Goal: Task Accomplishment & Management: Complete application form

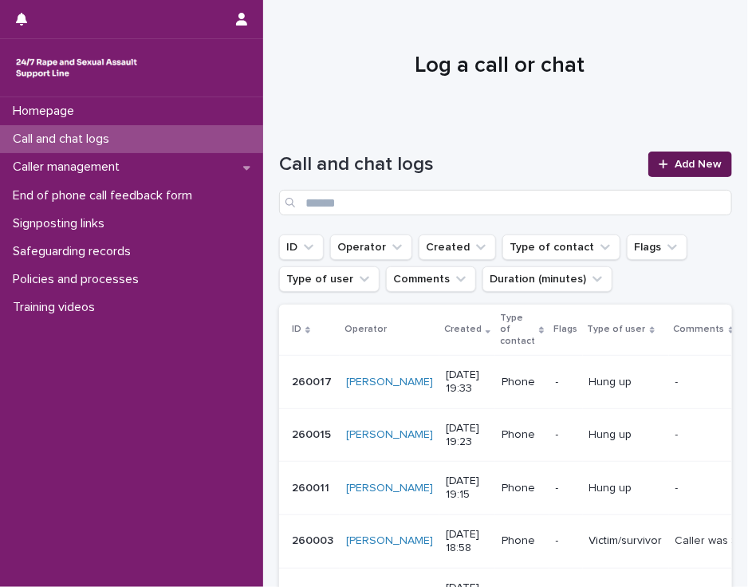
click at [661, 162] on div at bounding box center [666, 164] width 16 height 11
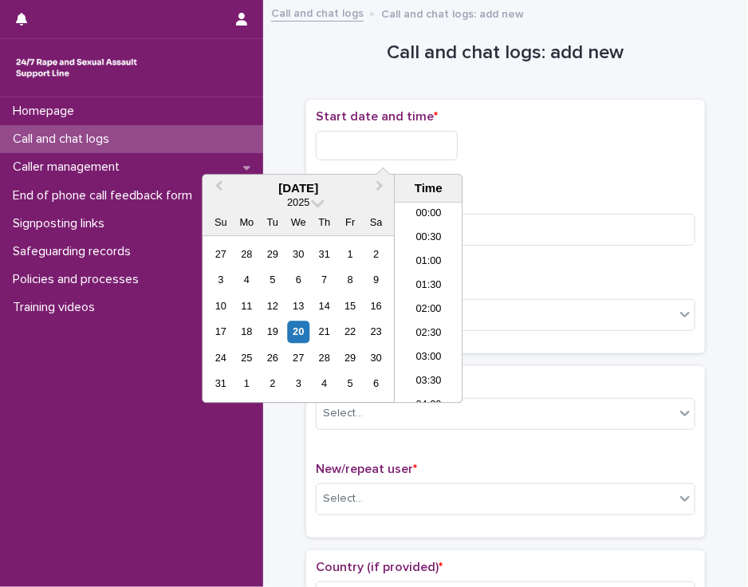
click at [328, 152] on input "text" at bounding box center [387, 145] width 142 height 29
click at [421, 298] on li "16:00" at bounding box center [429, 303] width 68 height 24
click at [406, 146] on input "**********" at bounding box center [387, 145] width 142 height 29
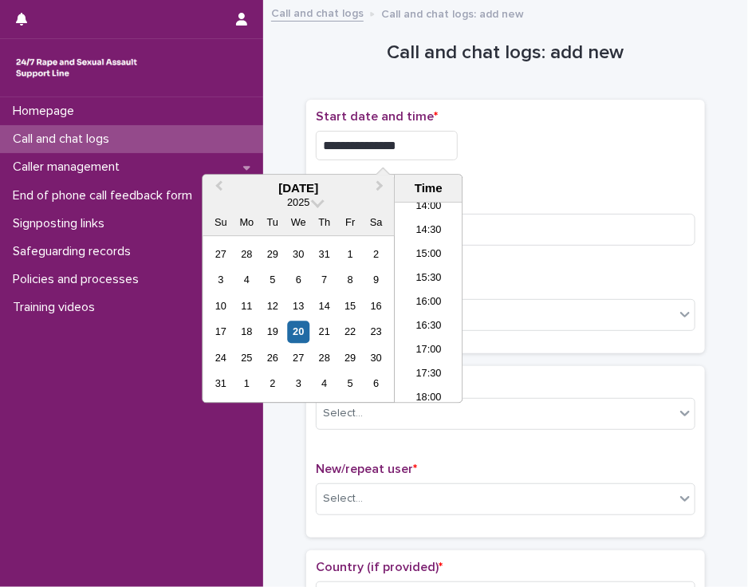
type input "**********"
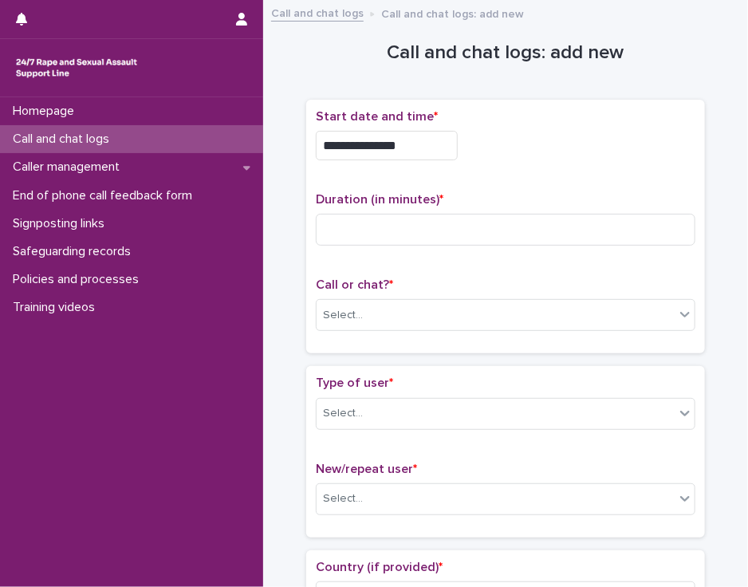
click at [510, 175] on div "**********" at bounding box center [505, 226] width 379 height 235
click at [340, 226] on input at bounding box center [505, 230] width 379 height 32
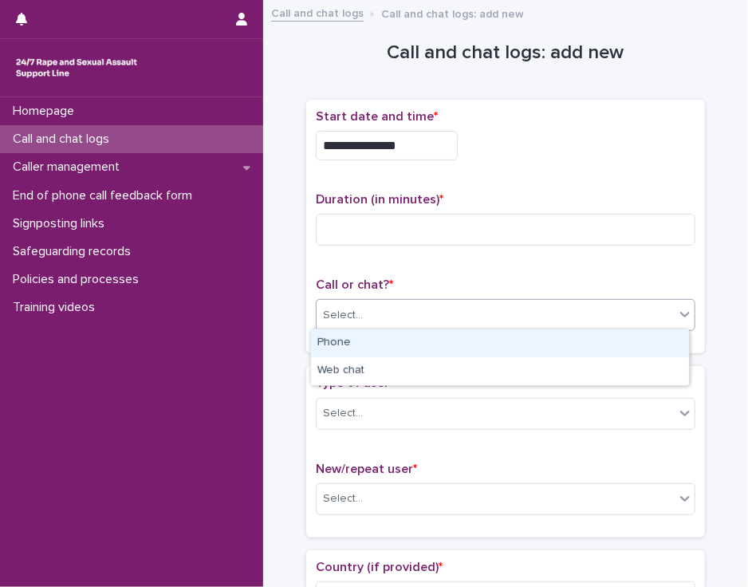
click at [344, 303] on div "Select..." at bounding box center [495, 315] width 358 height 26
click at [350, 340] on div "Phone" at bounding box center [500, 343] width 378 height 28
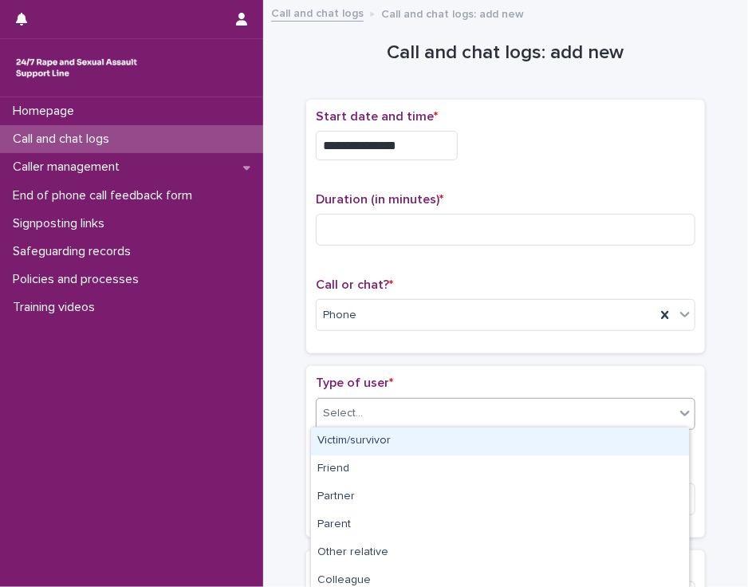
click at [364, 410] on input "text" at bounding box center [365, 412] width 2 height 15
click at [367, 438] on div "Victim/survivor" at bounding box center [500, 441] width 378 height 28
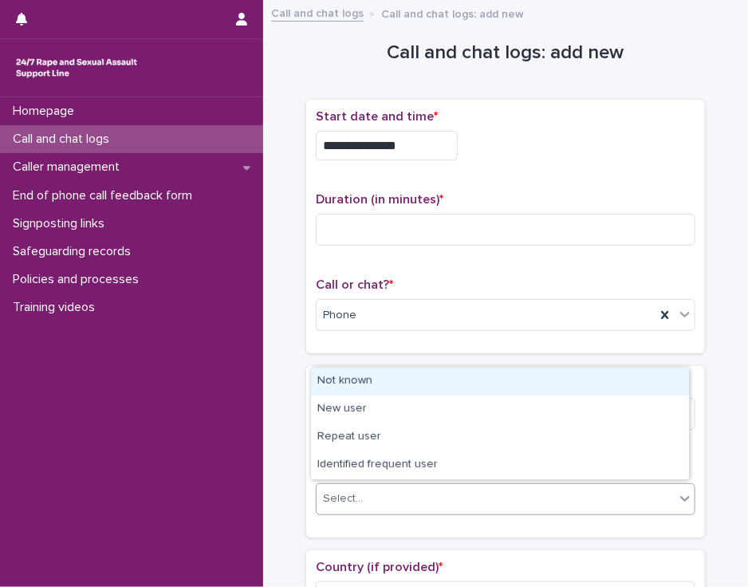
click at [365, 492] on div "Select..." at bounding box center [495, 498] width 358 height 26
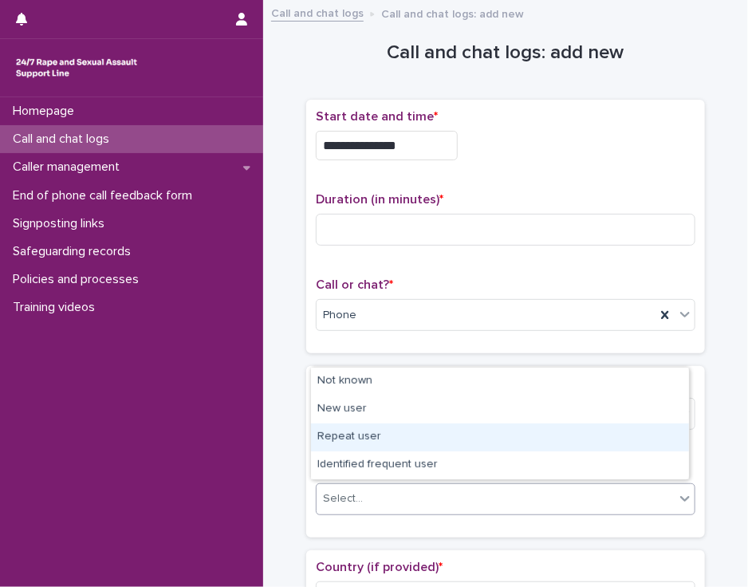
click at [369, 429] on div "Repeat user" at bounding box center [500, 437] width 378 height 28
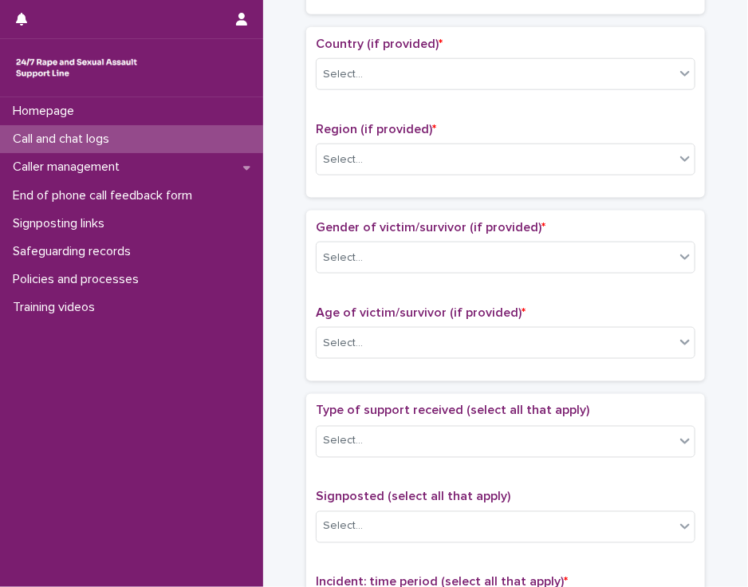
scroll to position [526, 0]
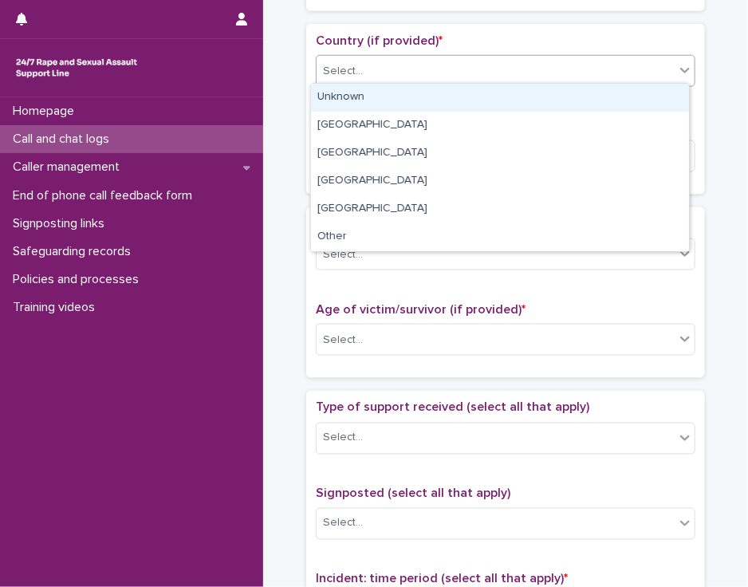
click at [679, 69] on icon at bounding box center [685, 70] width 16 height 16
click at [665, 92] on div "Unknown" at bounding box center [500, 98] width 378 height 28
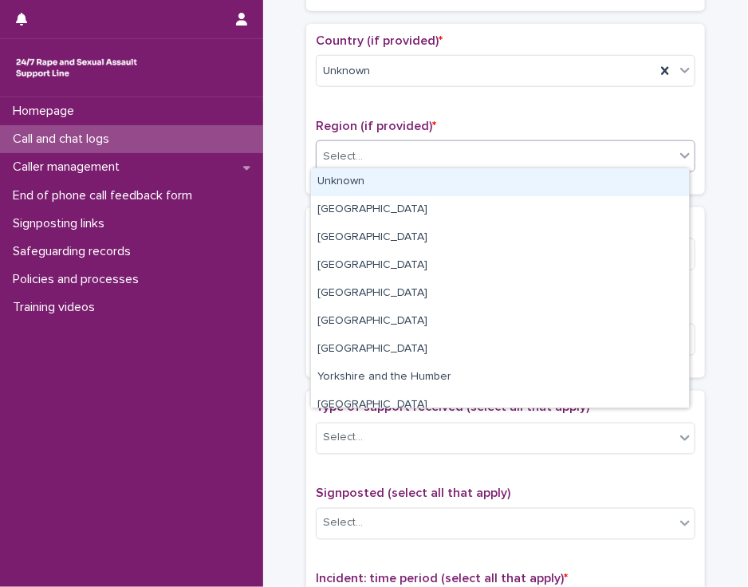
click at [631, 143] on div "Select..." at bounding box center [495, 156] width 358 height 26
click at [626, 172] on div "Unknown" at bounding box center [500, 182] width 378 height 28
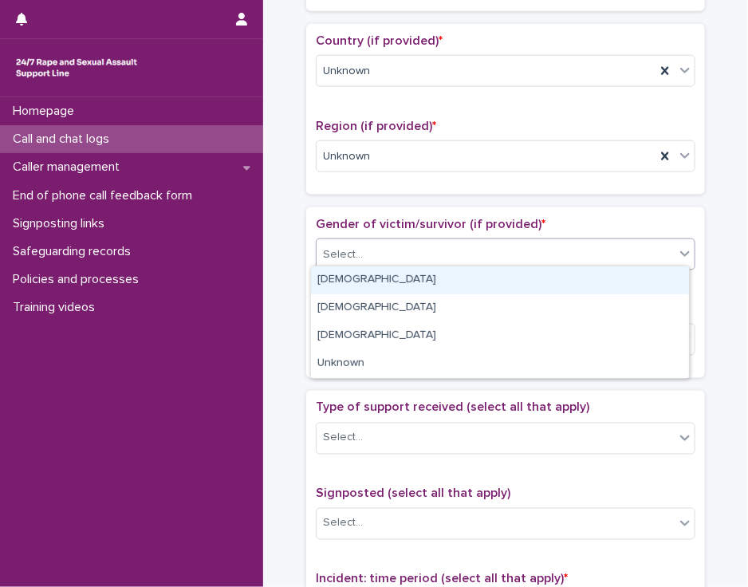
click at [612, 254] on div "Select..." at bounding box center [495, 254] width 358 height 26
click at [612, 277] on div "[DEMOGRAPHIC_DATA]" at bounding box center [500, 280] width 378 height 28
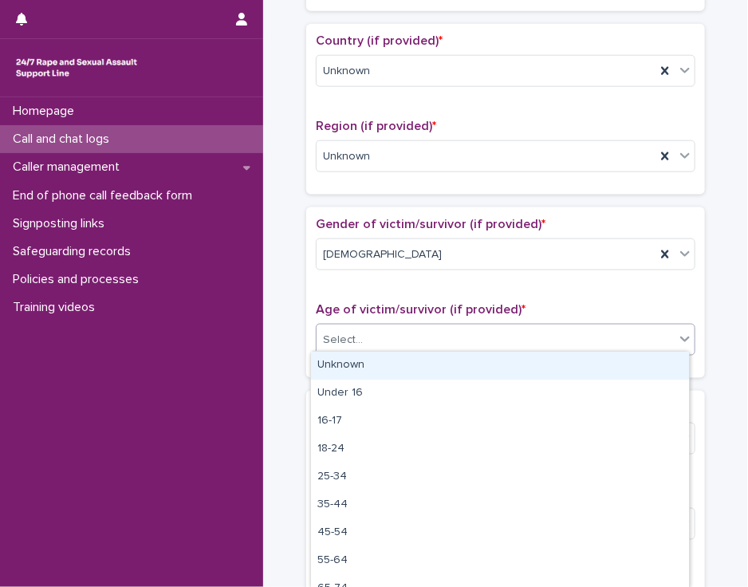
click at [600, 331] on div "Select..." at bounding box center [495, 340] width 358 height 26
click at [600, 359] on div "Unknown" at bounding box center [500, 365] width 378 height 28
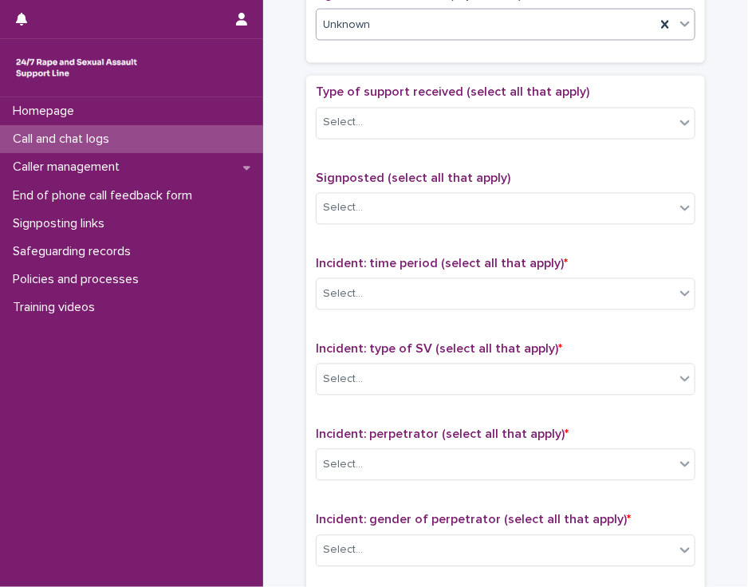
scroll to position [853, 0]
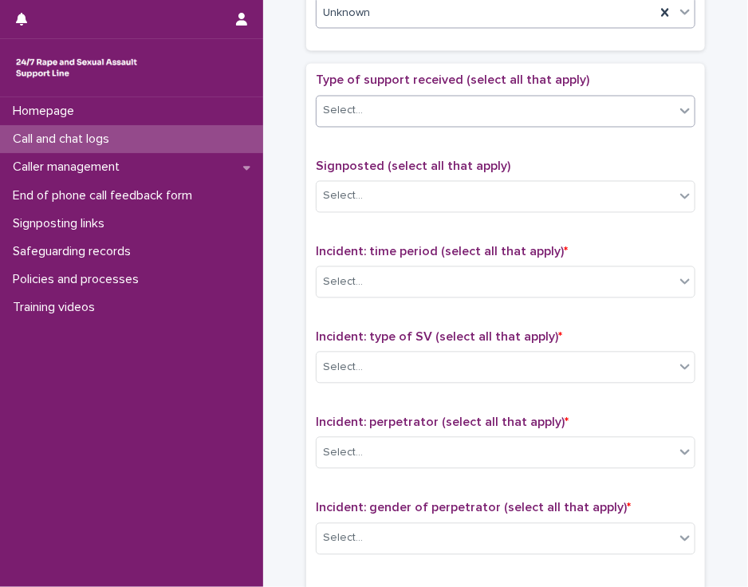
click at [679, 111] on icon at bounding box center [685, 111] width 16 height 16
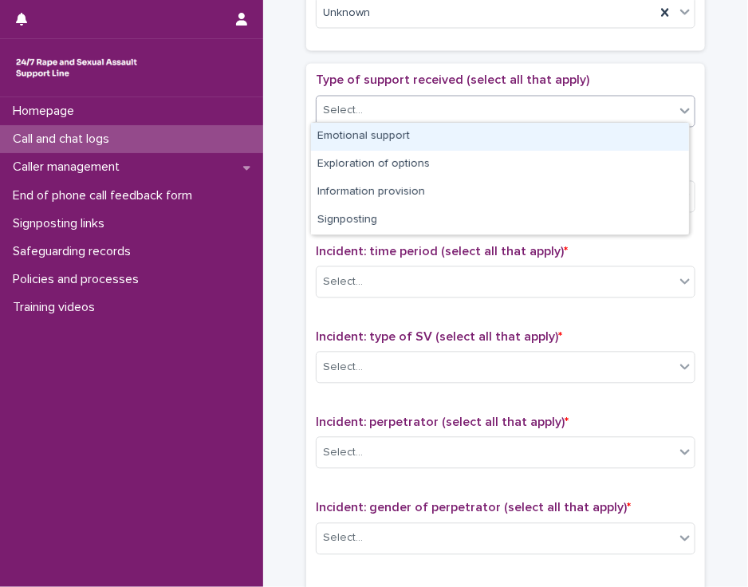
click at [653, 128] on div "Emotional support" at bounding box center [500, 137] width 378 height 28
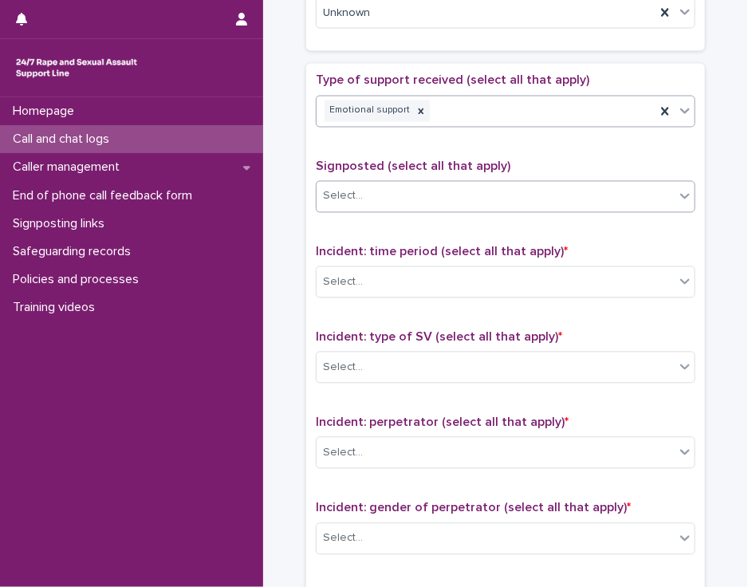
click at [614, 194] on div "Select..." at bounding box center [495, 196] width 358 height 26
click at [670, 159] on p "Signposted (select all that apply)" at bounding box center [505, 166] width 379 height 15
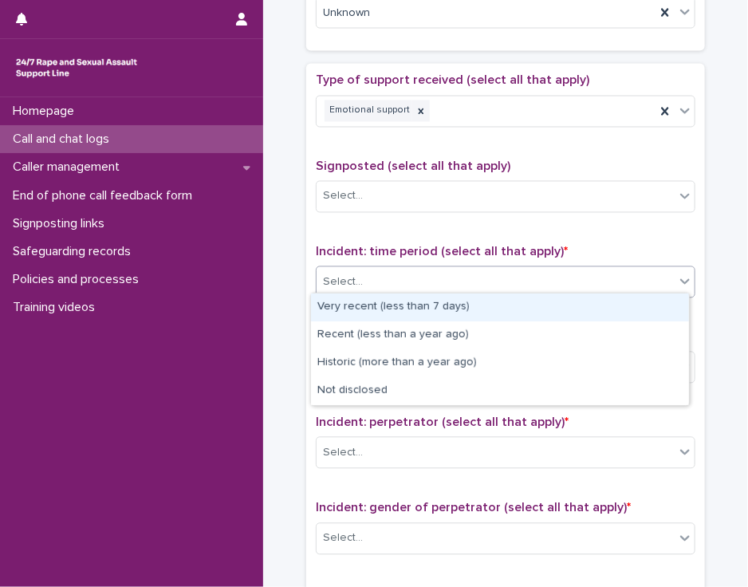
click at [626, 269] on div "Select..." at bounding box center [495, 282] width 358 height 26
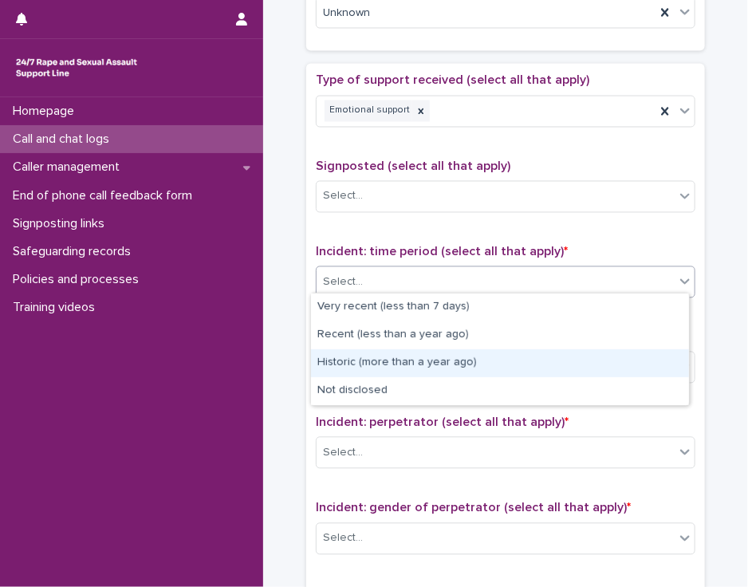
click at [595, 359] on div "Historic (more than a year ago)" at bounding box center [500, 363] width 378 height 28
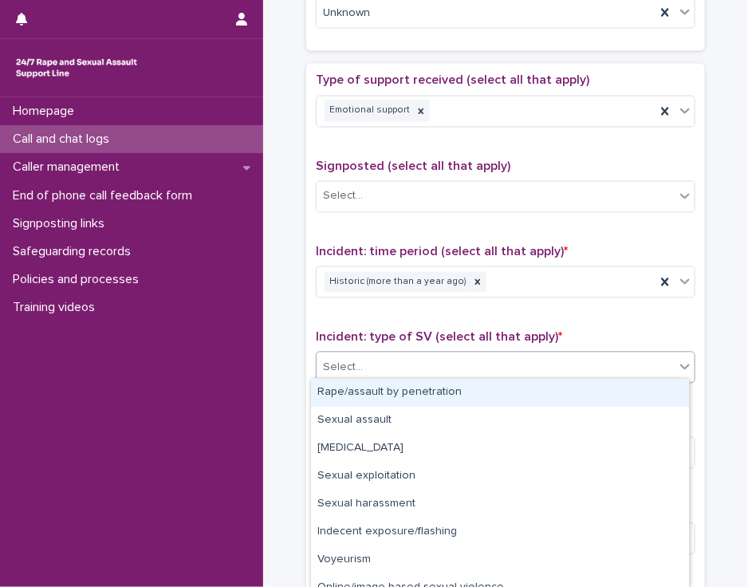
click at [595, 359] on div "Select..." at bounding box center [495, 368] width 358 height 26
click at [583, 393] on div "Rape/assault by penetration" at bounding box center [500, 393] width 378 height 28
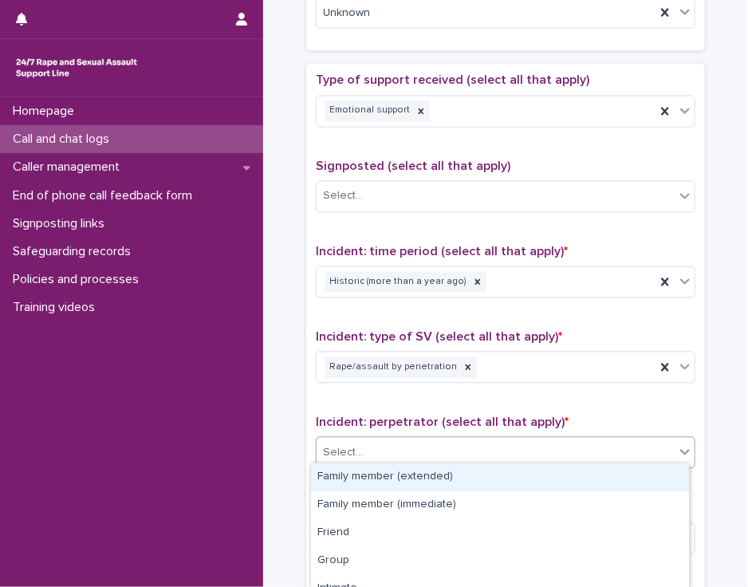
click at [564, 440] on div "Select..." at bounding box center [495, 453] width 358 height 26
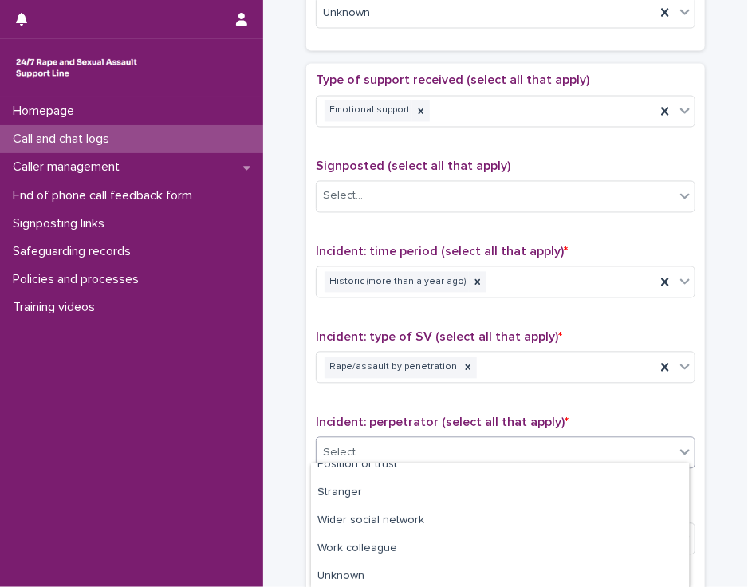
scroll to position [183, 0]
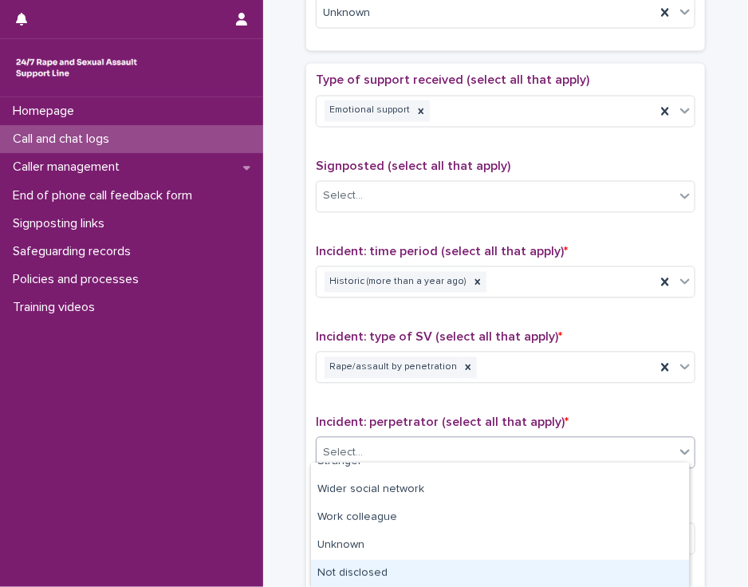
drag, startPoint x: 682, startPoint y: 491, endPoint x: 673, endPoint y: 572, distance: 81.9
click at [673, 572] on div "Not disclosed" at bounding box center [500, 574] width 378 height 28
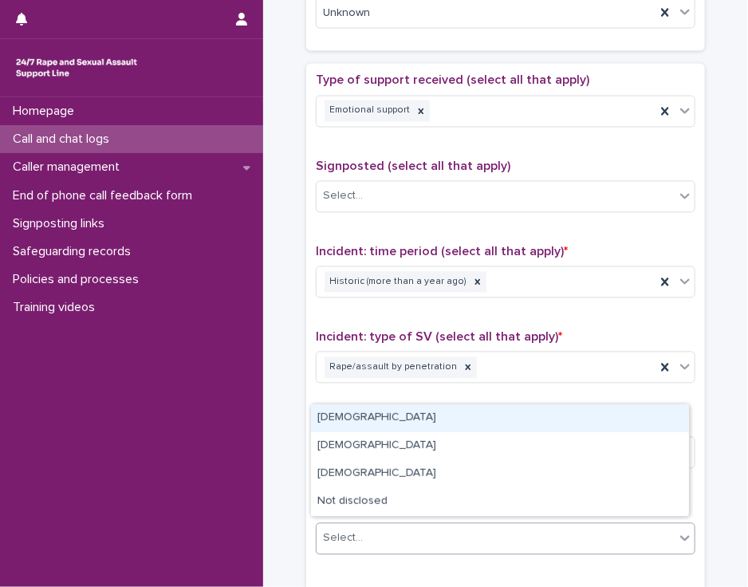
click at [663, 525] on div "Select..." at bounding box center [495, 538] width 358 height 26
click at [650, 414] on div "[DEMOGRAPHIC_DATA]" at bounding box center [500, 418] width 378 height 28
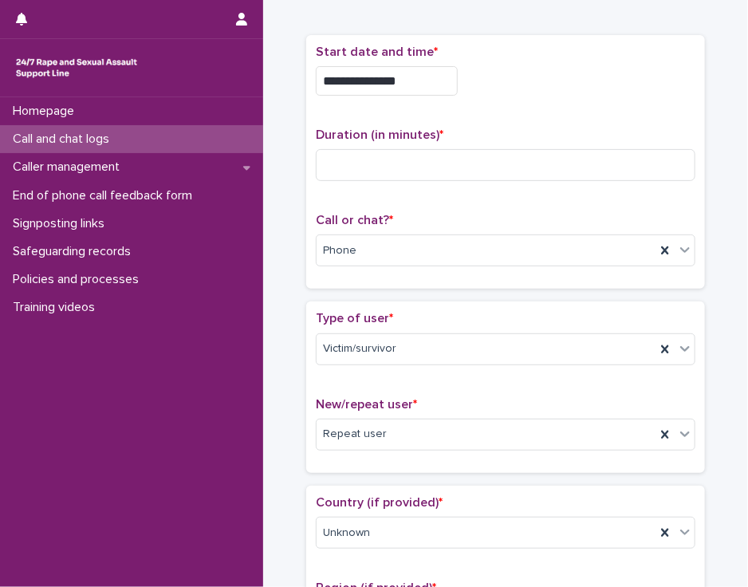
scroll to position [63, 0]
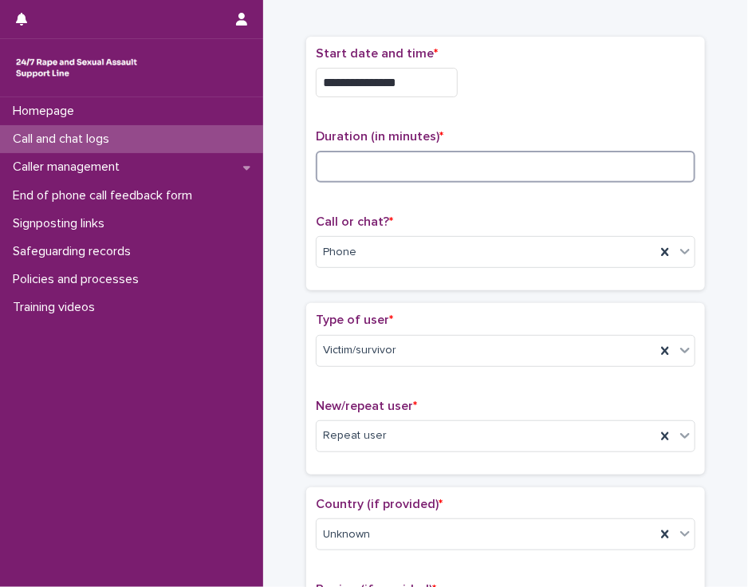
click at [355, 159] on input at bounding box center [505, 167] width 379 height 32
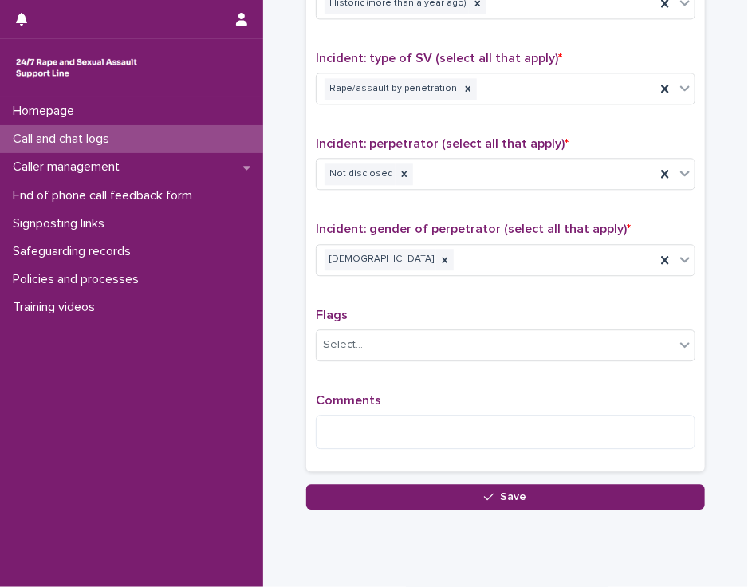
scroll to position [1172, 0]
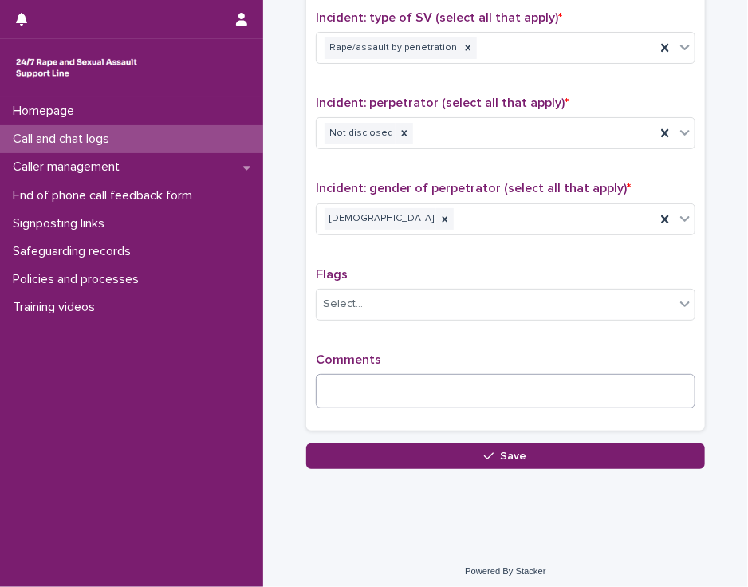
type input "**"
click at [341, 379] on textarea at bounding box center [505, 391] width 379 height 34
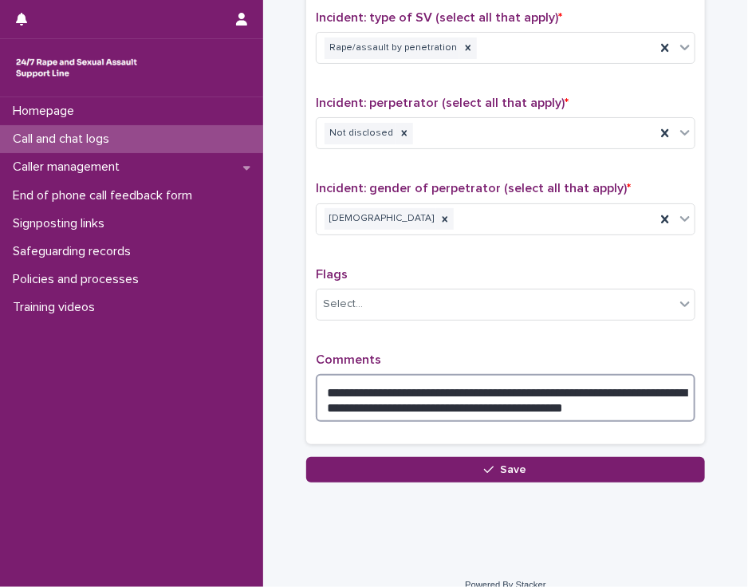
click at [489, 399] on textarea "**********" at bounding box center [505, 398] width 379 height 48
click at [531, 395] on textarea "**********" at bounding box center [505, 398] width 379 height 48
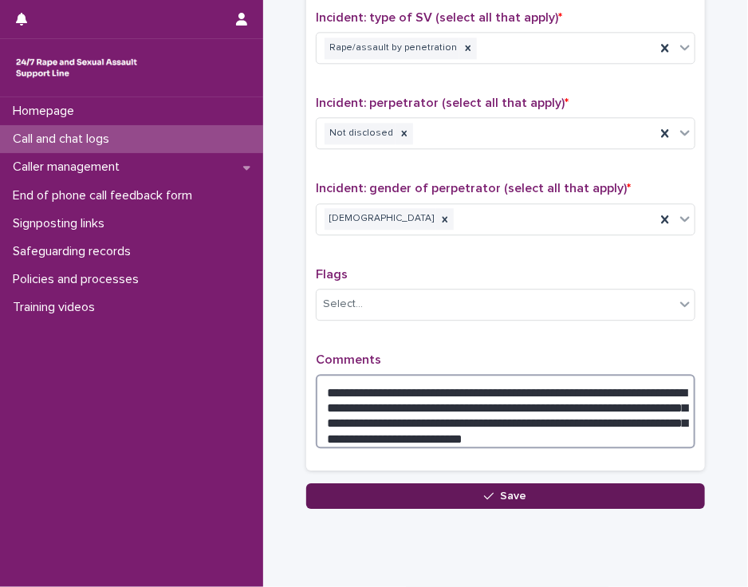
type textarea "**********"
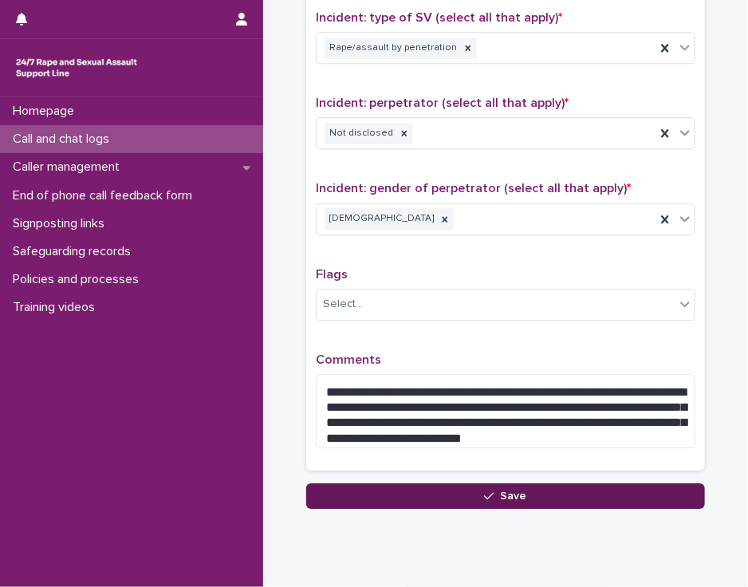
click at [357, 488] on button "Save" at bounding box center [505, 496] width 399 height 26
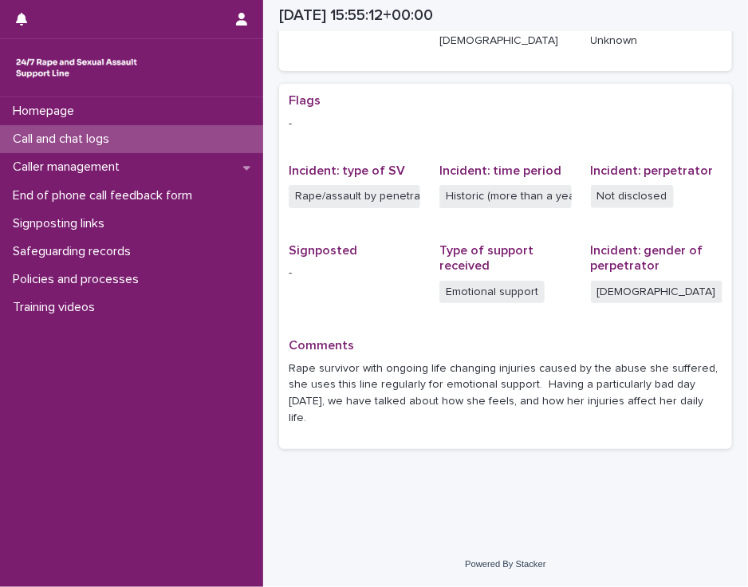
scroll to position [261, 0]
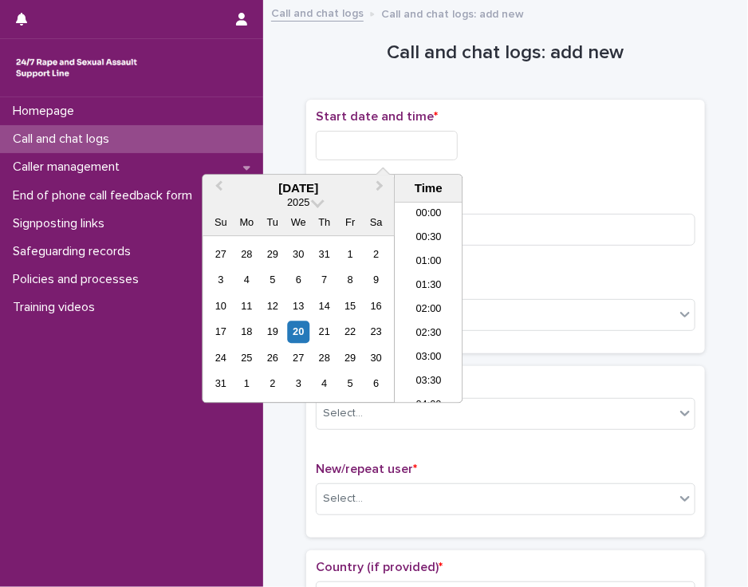
click at [380, 141] on input "text" at bounding box center [387, 145] width 142 height 29
click at [414, 302] on li "16:30" at bounding box center [429, 303] width 68 height 24
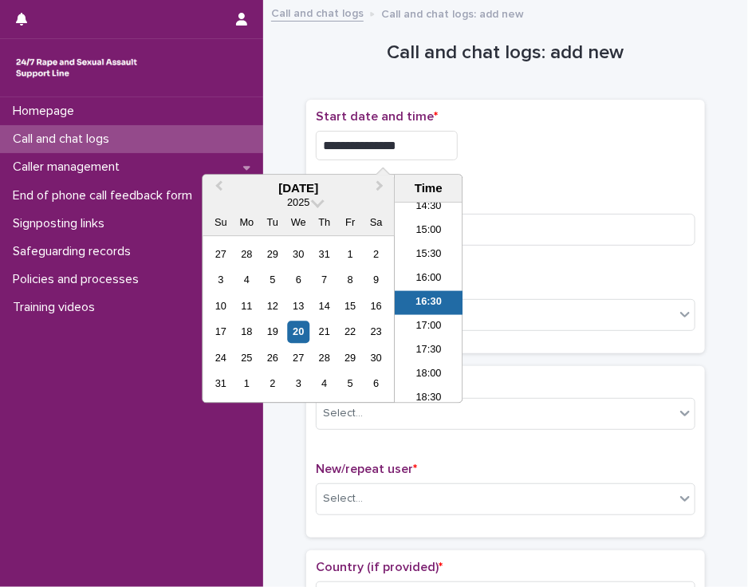
click at [402, 143] on input "**********" at bounding box center [387, 145] width 142 height 29
type input "**********"
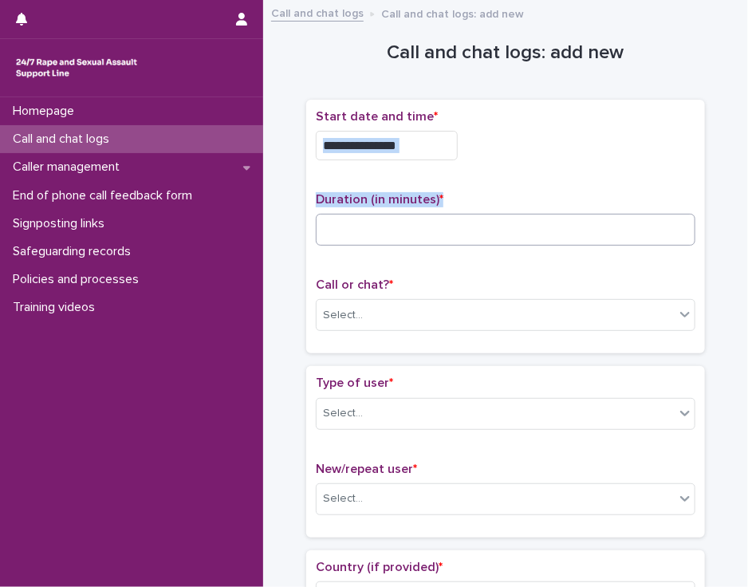
drag, startPoint x: 508, startPoint y: 163, endPoint x: 430, endPoint y: 231, distance: 102.8
click at [430, 231] on div "**********" at bounding box center [505, 226] width 379 height 235
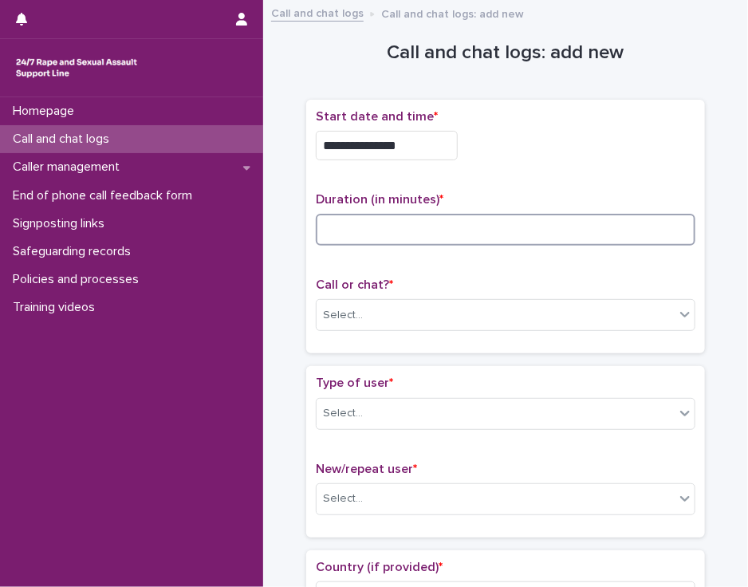
click at [430, 231] on input at bounding box center [505, 230] width 379 height 32
type input "*"
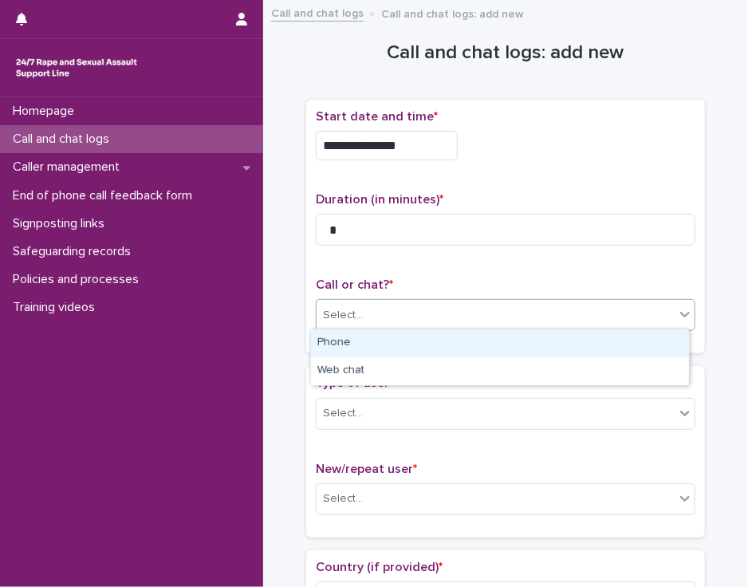
click at [371, 312] on div "Select..." at bounding box center [495, 315] width 358 height 26
click at [371, 341] on div "Phone" at bounding box center [500, 343] width 378 height 28
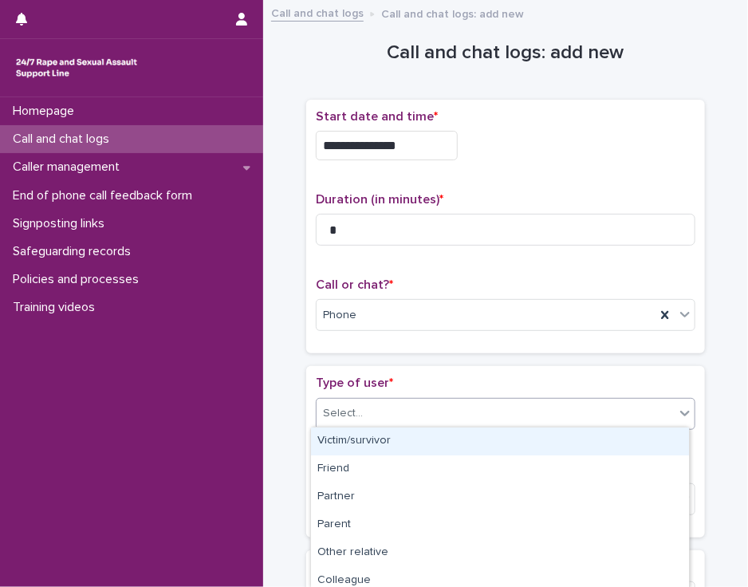
click at [372, 411] on div "Select..." at bounding box center [495, 413] width 358 height 26
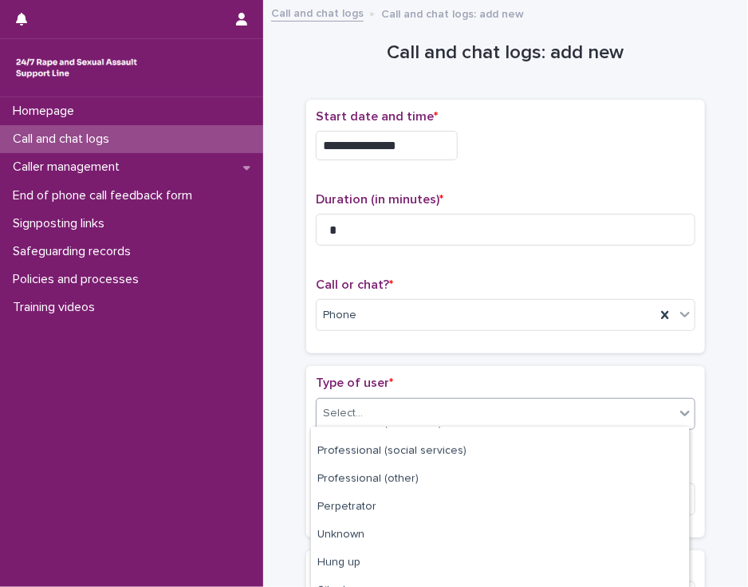
scroll to position [257, 0]
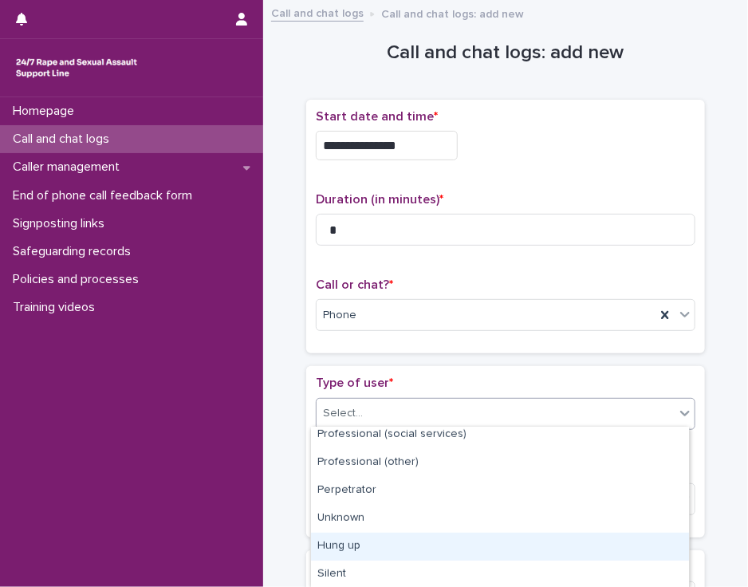
drag, startPoint x: 681, startPoint y: 458, endPoint x: 660, endPoint y: 556, distance: 100.2
click at [660, 556] on div "Hung up" at bounding box center [500, 546] width 378 height 28
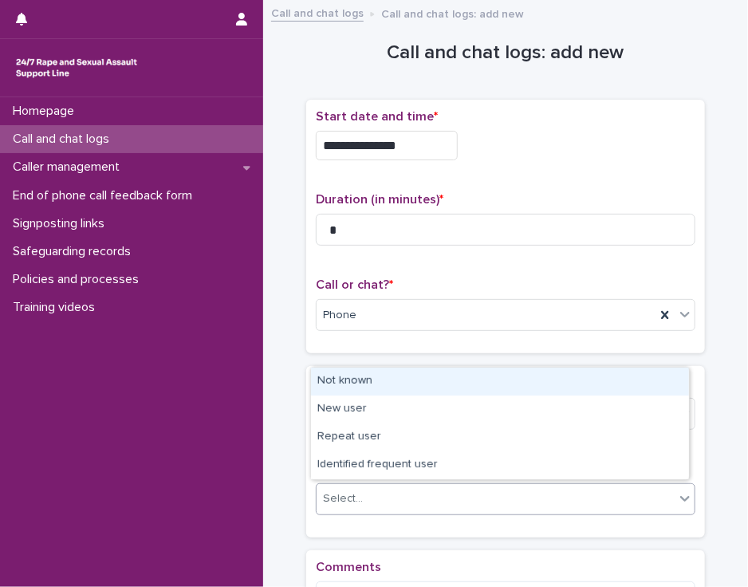
click at [650, 502] on div "Select..." at bounding box center [495, 498] width 358 height 26
click at [630, 382] on div "Not known" at bounding box center [500, 381] width 378 height 28
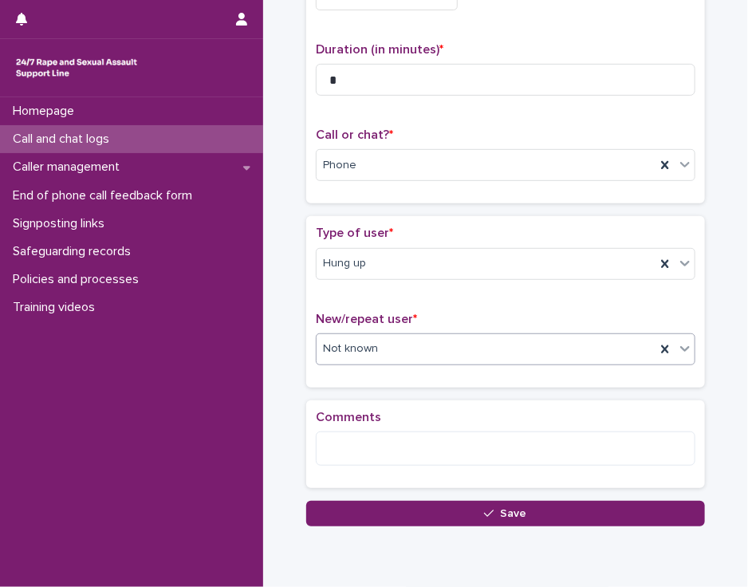
scroll to position [172, 0]
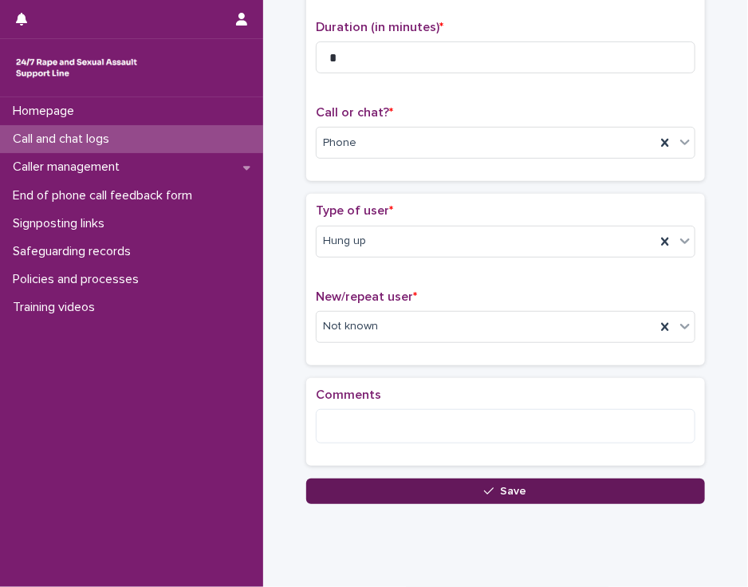
click at [685, 490] on button "Save" at bounding box center [505, 491] width 399 height 26
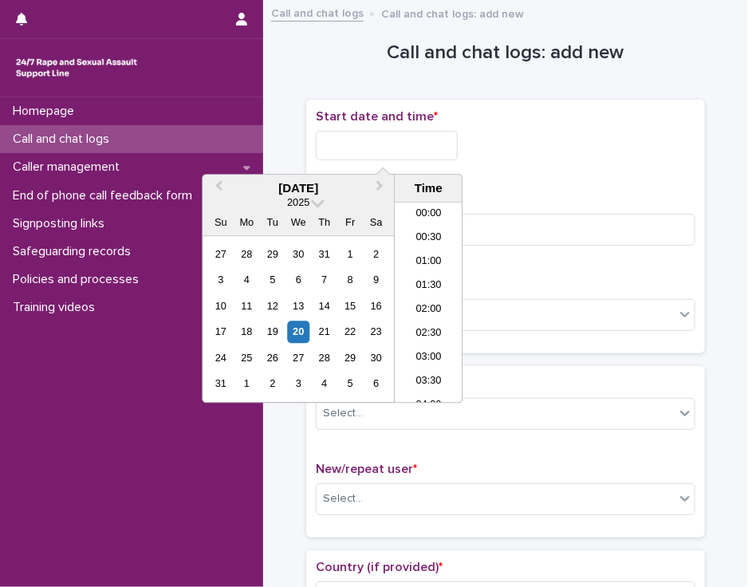
scroll to position [725, 0]
click at [335, 139] on input "text" at bounding box center [387, 145] width 142 height 29
click at [418, 300] on li "17:00" at bounding box center [429, 303] width 68 height 24
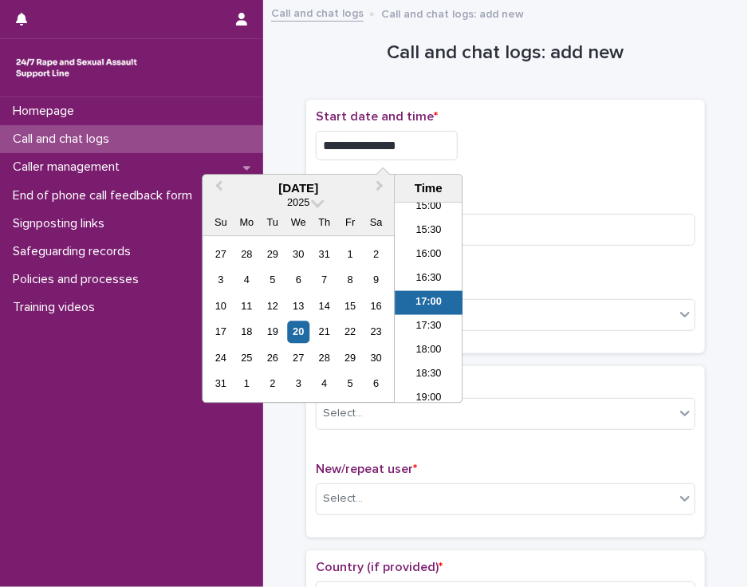
click at [402, 140] on input "**********" at bounding box center [387, 145] width 142 height 29
type input "**********"
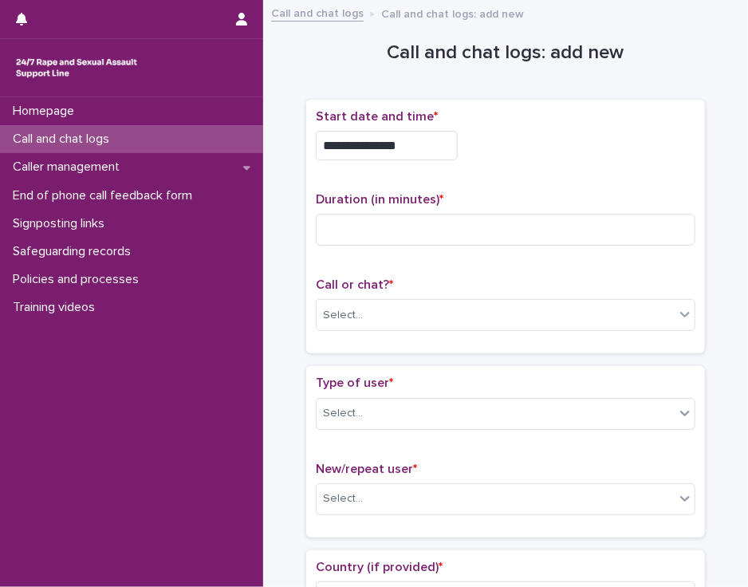
click at [502, 155] on div "**********" at bounding box center [505, 145] width 379 height 29
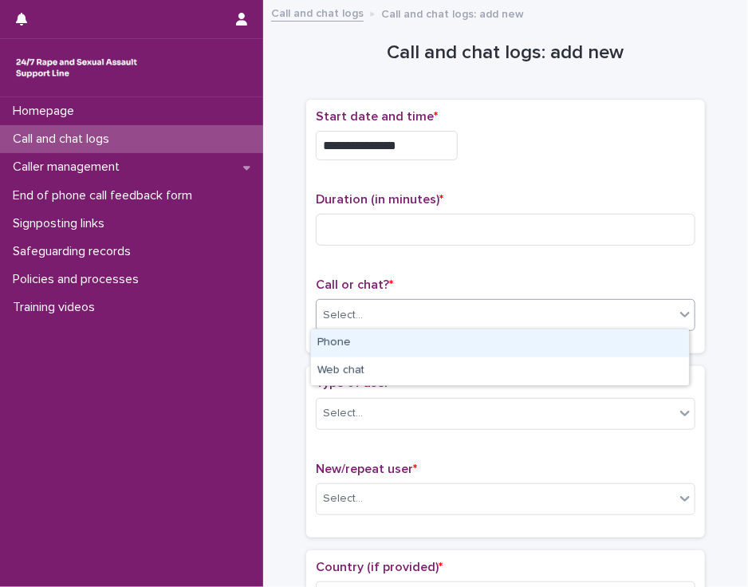
click at [401, 305] on div "Select..." at bounding box center [495, 315] width 358 height 26
click at [395, 340] on div "Phone" at bounding box center [500, 343] width 378 height 28
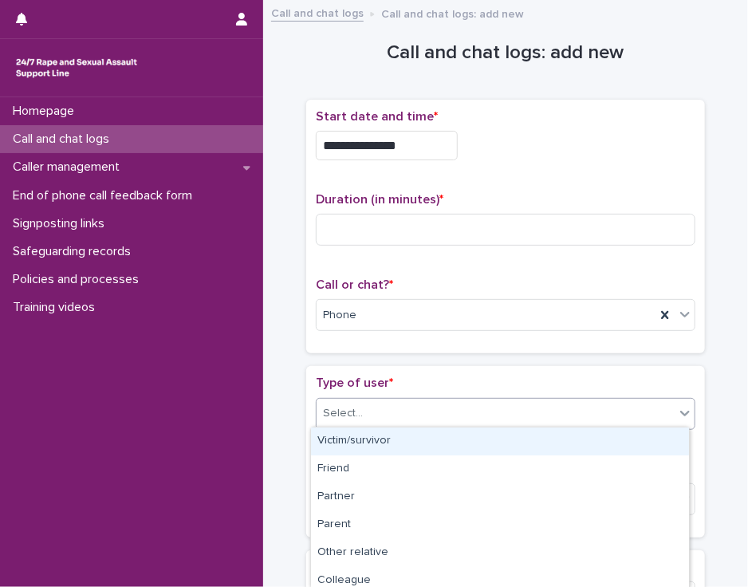
click at [384, 410] on div "Select..." at bounding box center [495, 413] width 358 height 26
click at [383, 438] on div "Victim/survivor" at bounding box center [500, 441] width 378 height 28
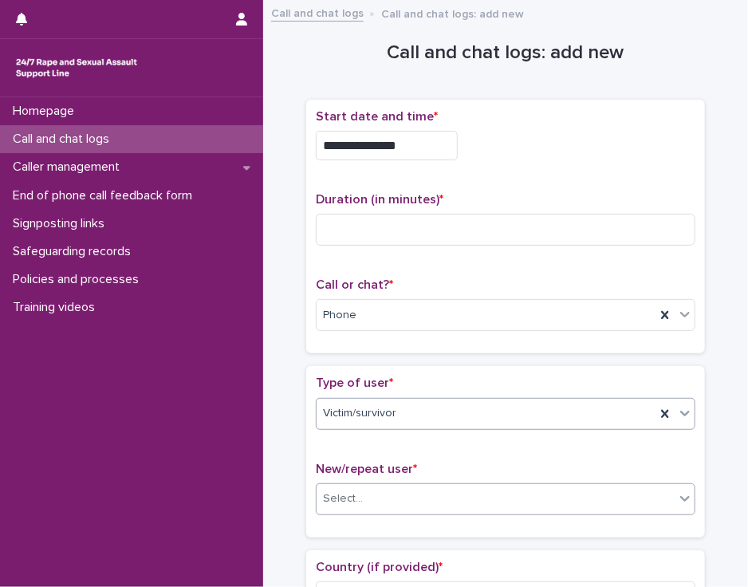
click at [382, 494] on div "Select..." at bounding box center [495, 498] width 358 height 26
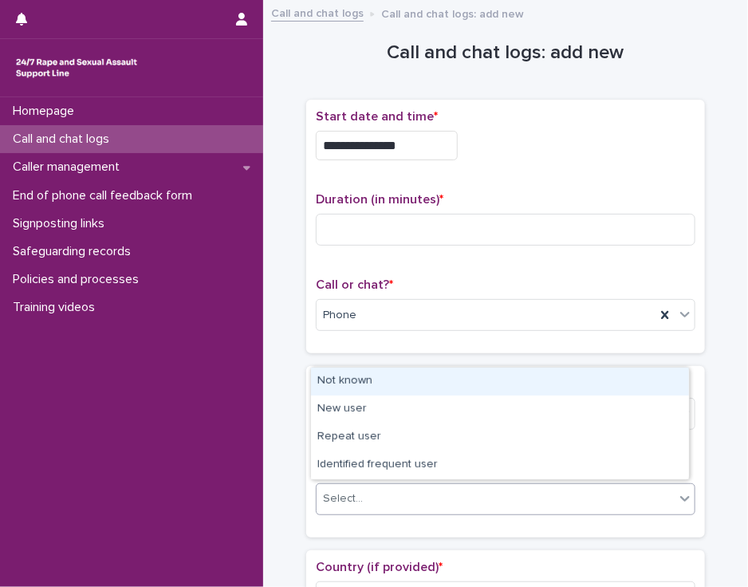
click at [430, 384] on div "Not known" at bounding box center [500, 381] width 378 height 28
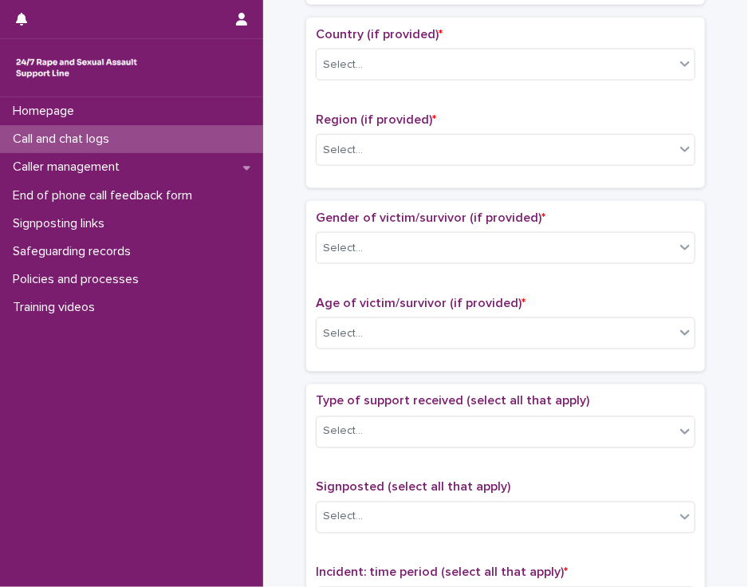
scroll to position [535, 0]
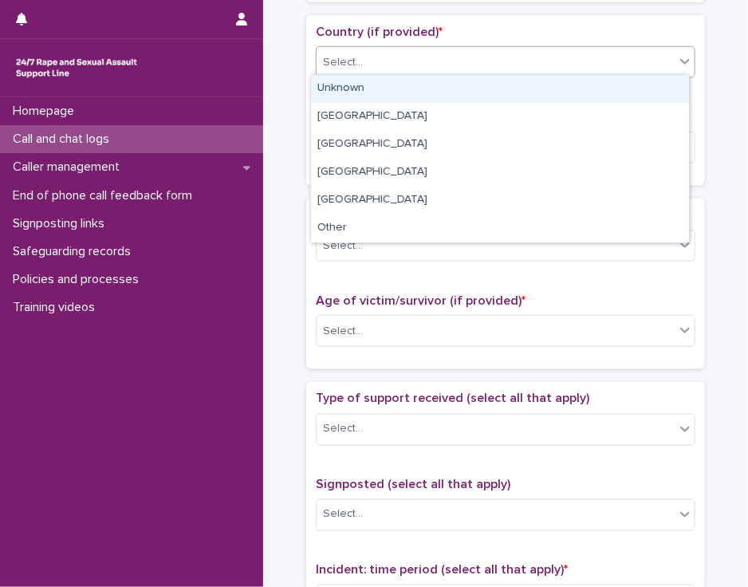
click at [682, 59] on icon at bounding box center [685, 62] width 10 height 6
click at [657, 88] on div "Unknown" at bounding box center [500, 89] width 378 height 28
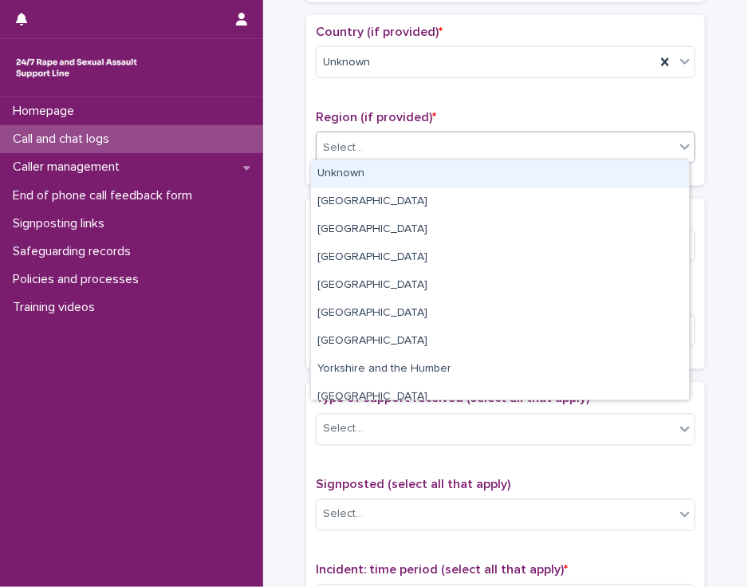
click at [619, 143] on div "Select..." at bounding box center [495, 148] width 358 height 26
click at [603, 175] on div "Unknown" at bounding box center [500, 174] width 378 height 28
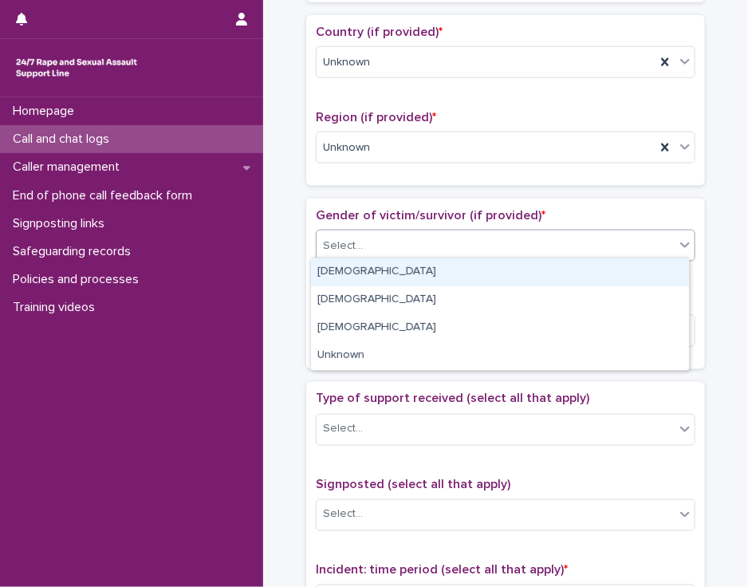
click at [561, 239] on div "Select..." at bounding box center [495, 246] width 358 height 26
click at [545, 272] on div "[DEMOGRAPHIC_DATA]" at bounding box center [500, 272] width 378 height 28
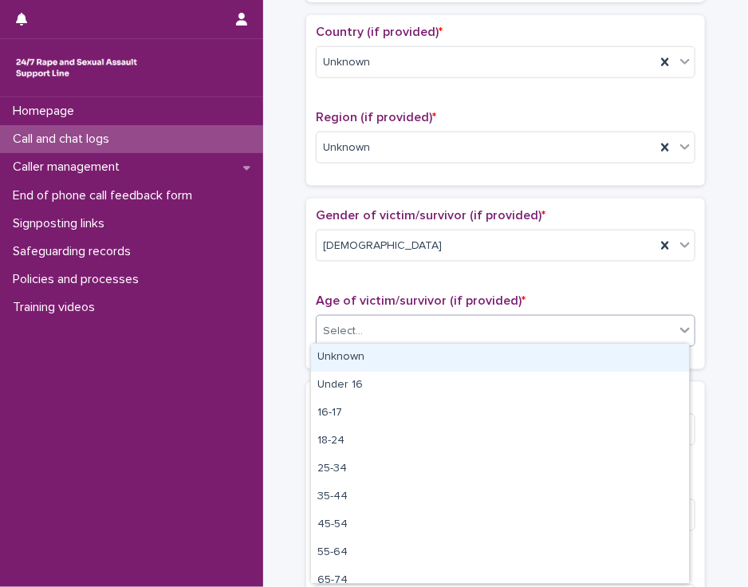
click at [513, 325] on div "Select..." at bounding box center [495, 331] width 358 height 26
click at [500, 354] on div "Unknown" at bounding box center [500, 358] width 378 height 28
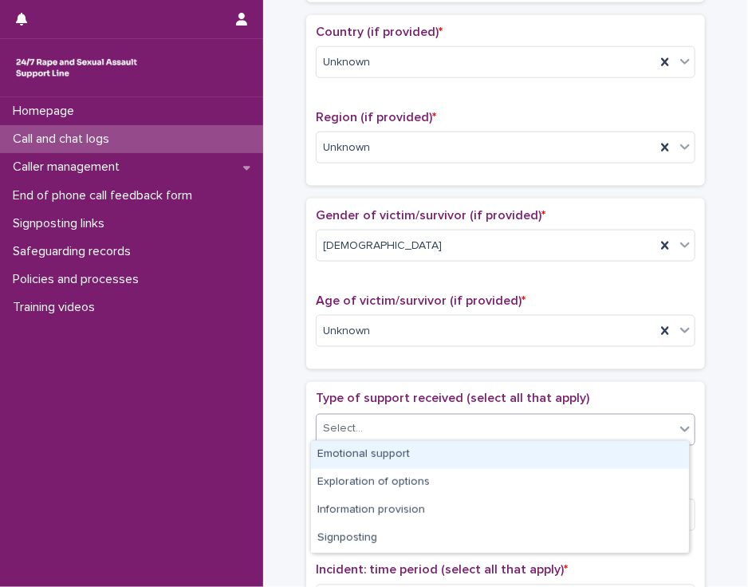
click at [468, 430] on div "Select..." at bounding box center [495, 429] width 358 height 26
click at [464, 454] on div "Emotional support" at bounding box center [500, 455] width 378 height 28
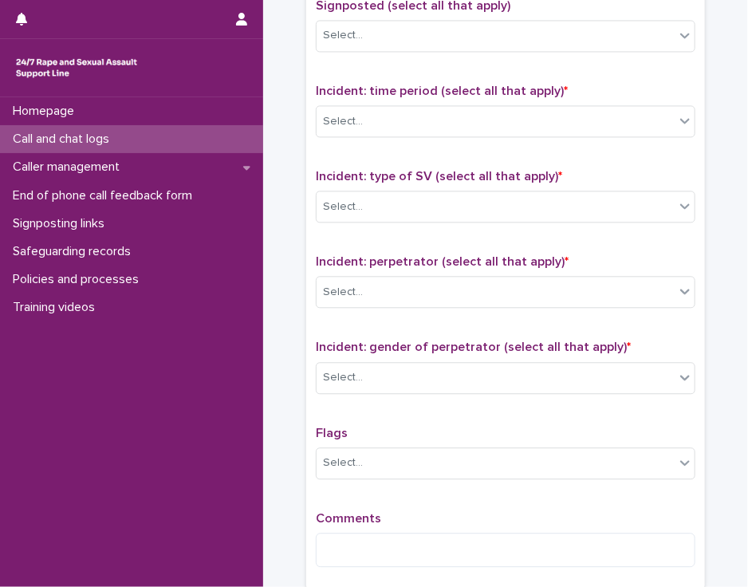
scroll to position [1016, 0]
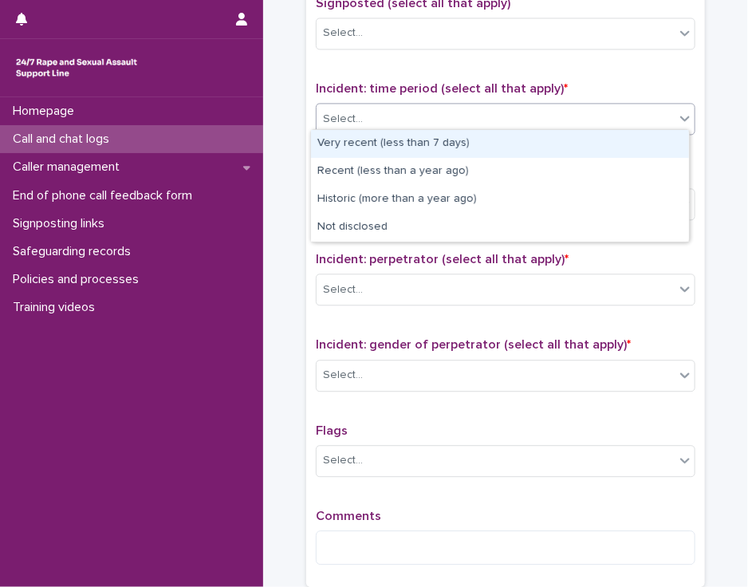
click at [679, 111] on icon at bounding box center [685, 118] width 16 height 16
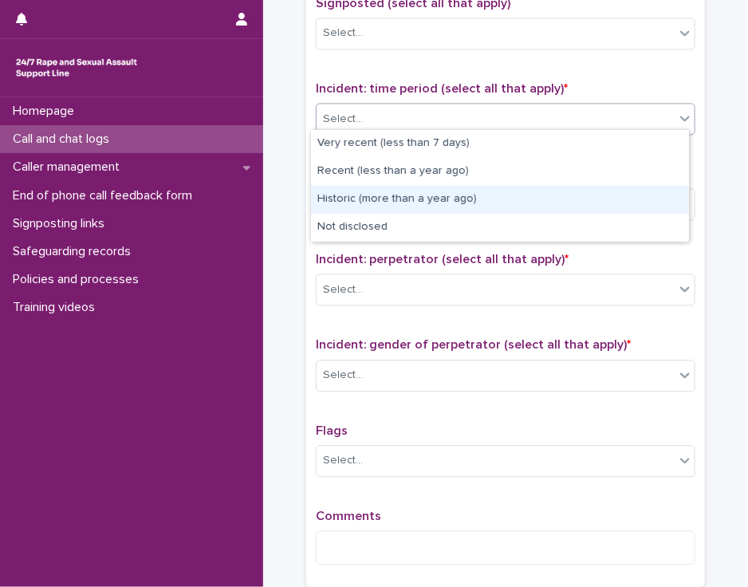
click at [630, 196] on div "Historic (more than a year ago)" at bounding box center [500, 200] width 378 height 28
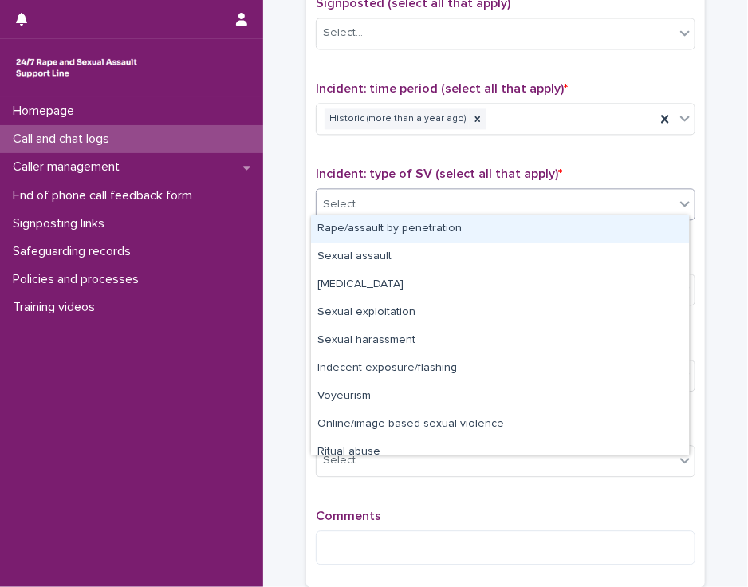
click at [630, 196] on div "Select..." at bounding box center [495, 204] width 358 height 26
click at [618, 226] on div "Rape/assault by penetration" at bounding box center [500, 229] width 378 height 28
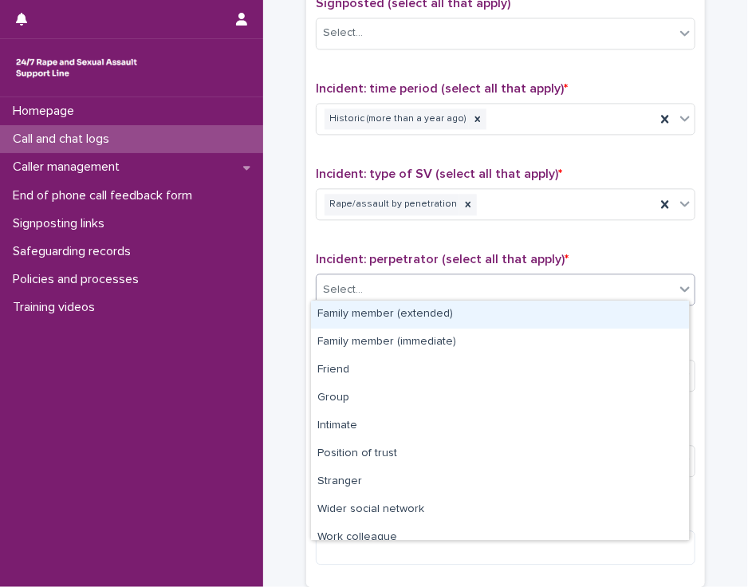
click at [585, 283] on div "Select..." at bounding box center [495, 290] width 358 height 26
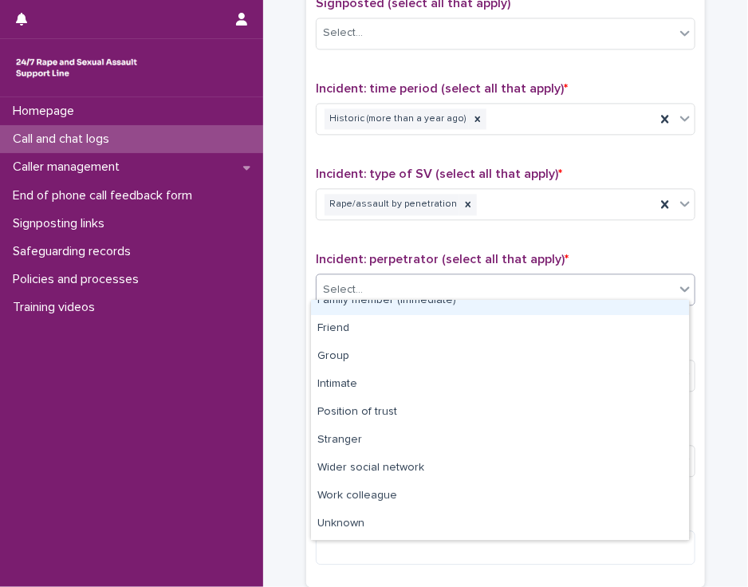
scroll to position [67, 0]
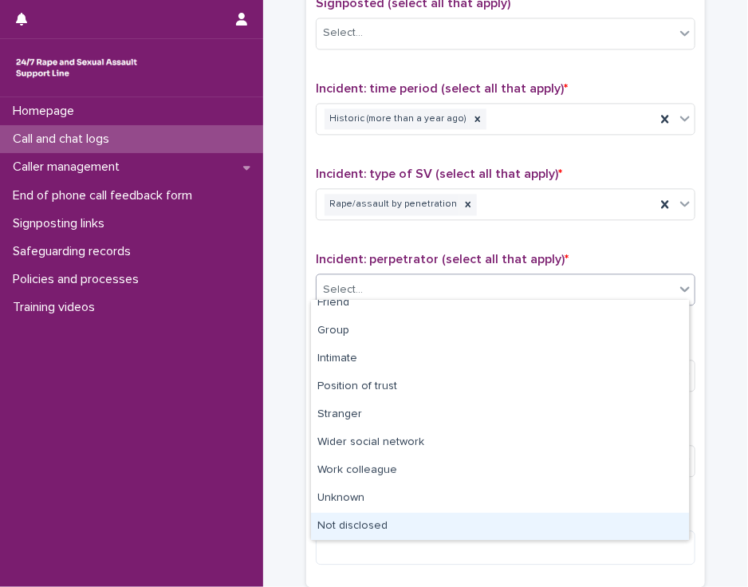
drag, startPoint x: 643, startPoint y: 509, endPoint x: 639, endPoint y: 523, distance: 14.1
click at [639, 523] on div "Not disclosed" at bounding box center [500, 526] width 378 height 28
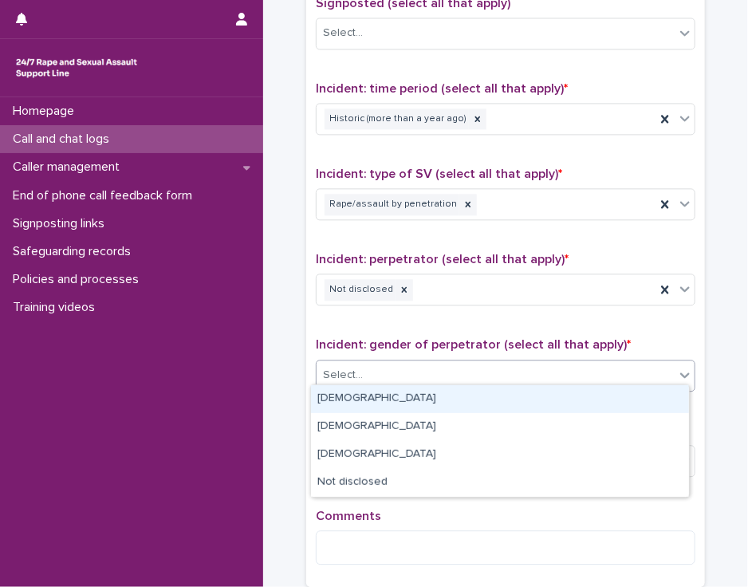
click at [613, 369] on div "Select..." at bounding box center [495, 375] width 358 height 26
click at [600, 401] on div "[DEMOGRAPHIC_DATA]" at bounding box center [500, 399] width 378 height 28
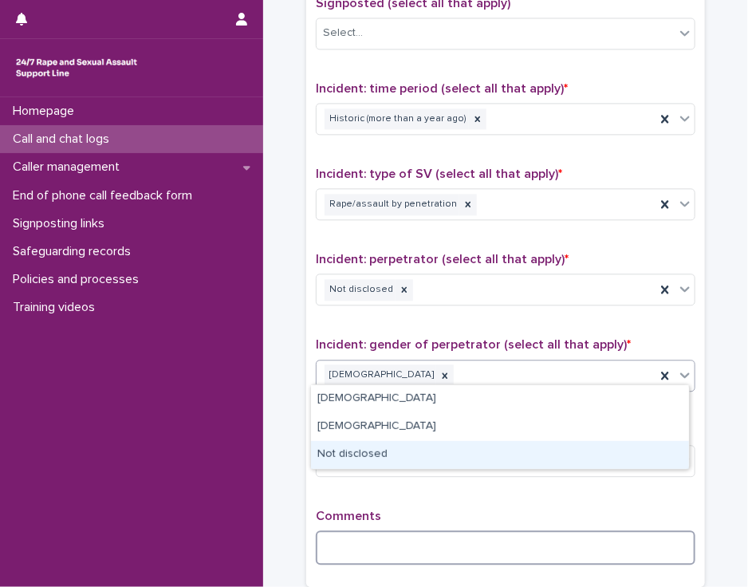
click at [525, 535] on textarea at bounding box center [505, 547] width 379 height 34
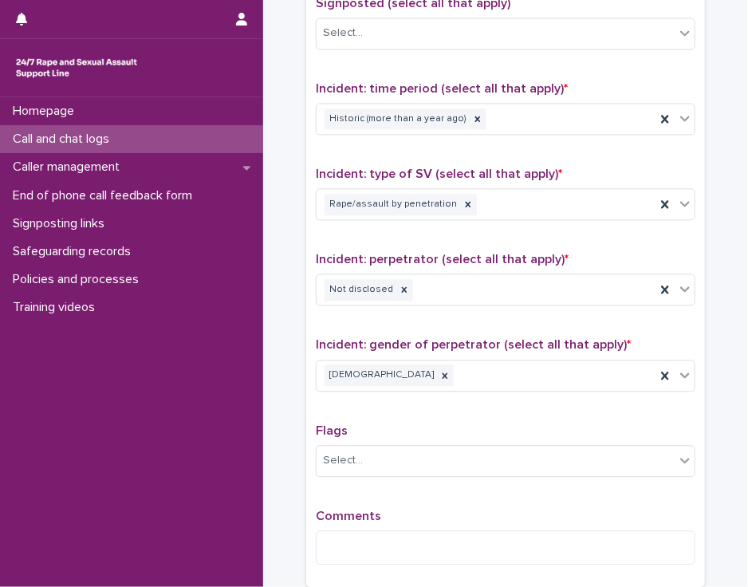
click at [521, 511] on p "Comments" at bounding box center [505, 516] width 379 height 15
click at [399, 288] on icon at bounding box center [404, 289] width 11 height 11
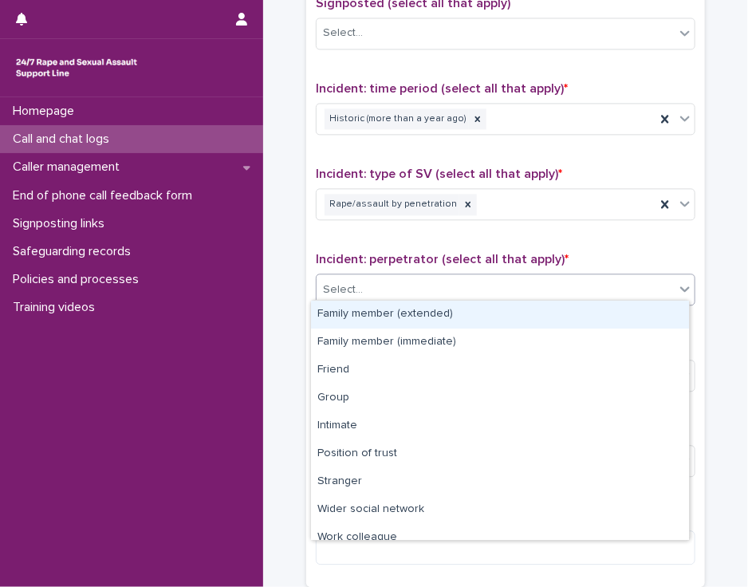
click at [680, 282] on icon at bounding box center [685, 289] width 16 height 16
click at [651, 312] on div "Family member (extended)" at bounding box center [500, 314] width 378 height 28
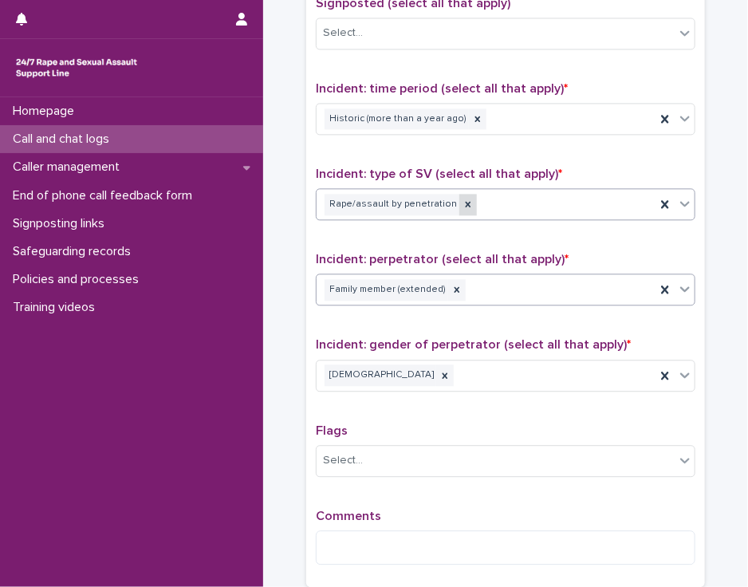
click at [462, 200] on icon at bounding box center [467, 203] width 11 height 11
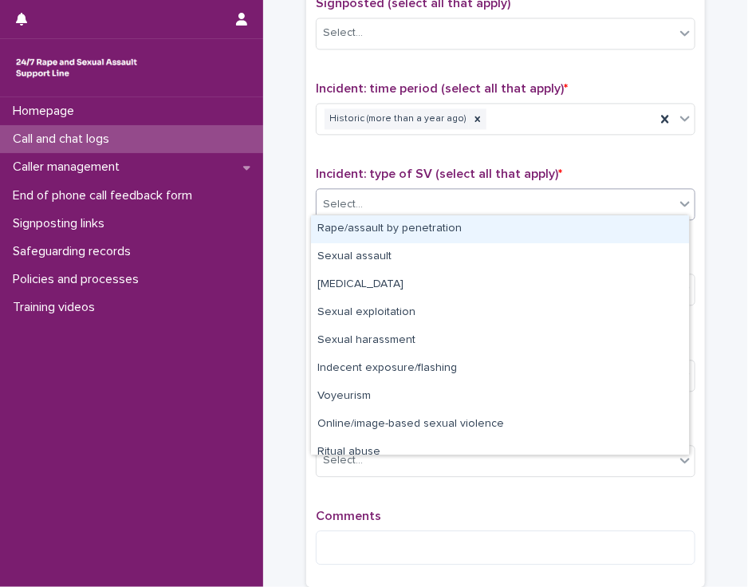
click at [681, 201] on icon at bounding box center [685, 204] width 10 height 6
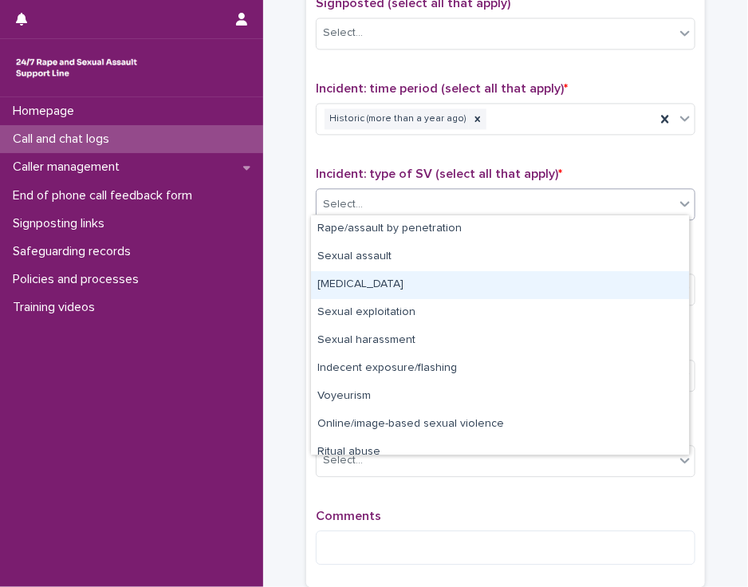
drag, startPoint x: 613, startPoint y: 269, endPoint x: 599, endPoint y: 283, distance: 19.7
click at [599, 283] on div "[MEDICAL_DATA]" at bounding box center [500, 285] width 378 height 28
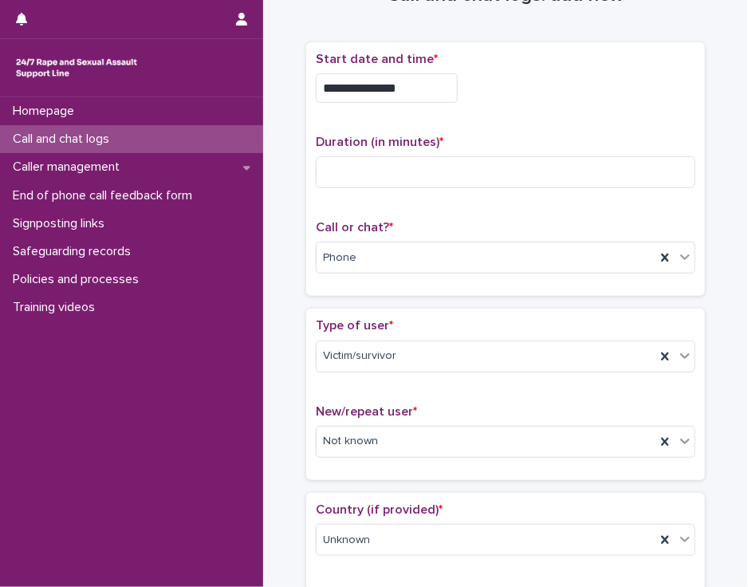
scroll to position [51, 0]
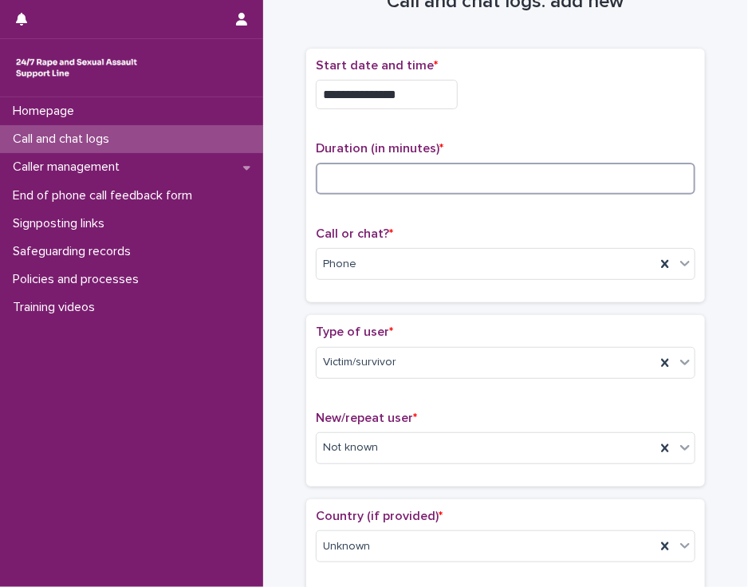
click at [336, 165] on input at bounding box center [505, 179] width 379 height 32
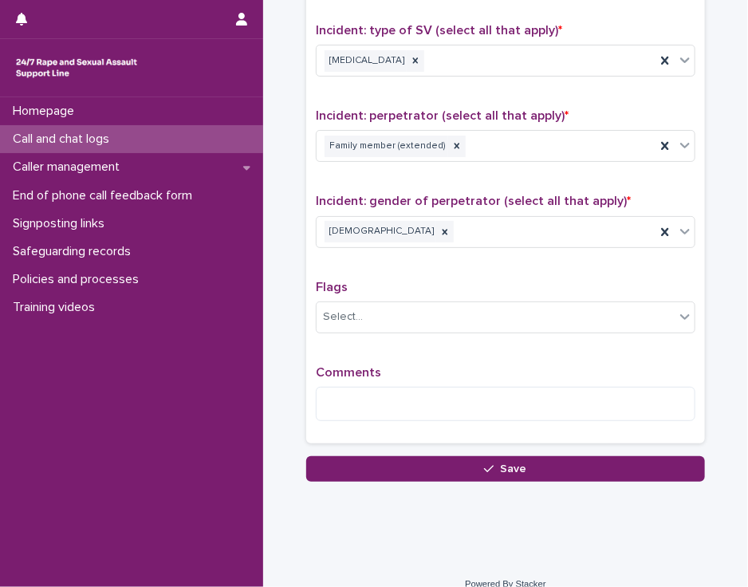
scroll to position [1172, 0]
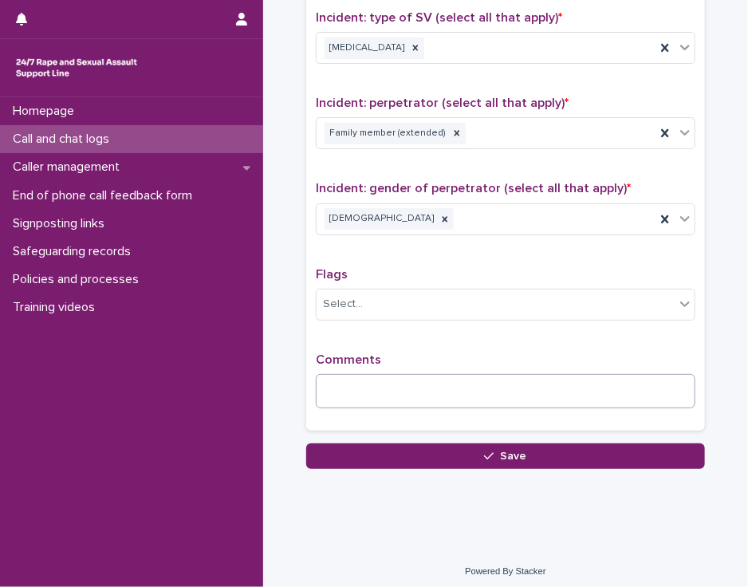
type input "**"
click at [339, 374] on textarea at bounding box center [505, 391] width 379 height 34
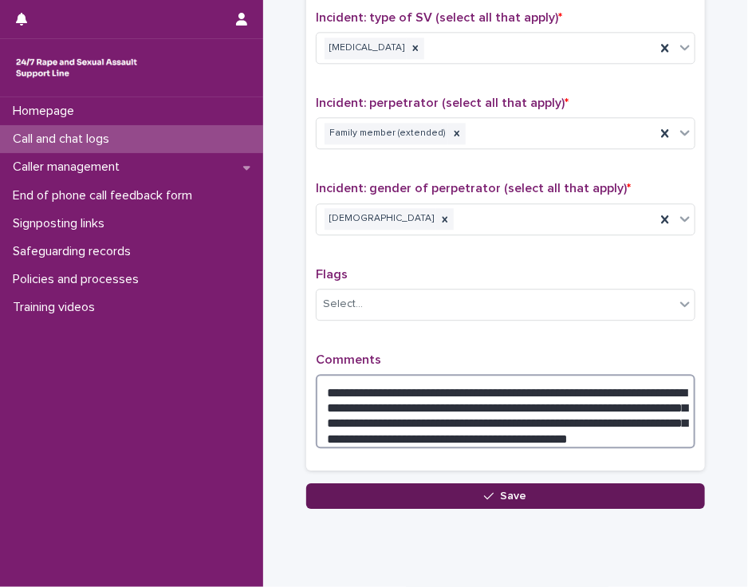
type textarea "**********"
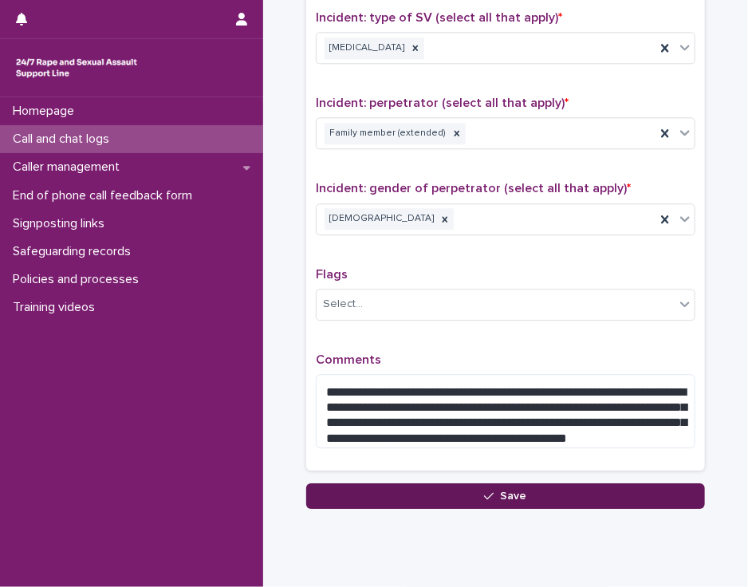
click at [333, 488] on button "Save" at bounding box center [505, 496] width 399 height 26
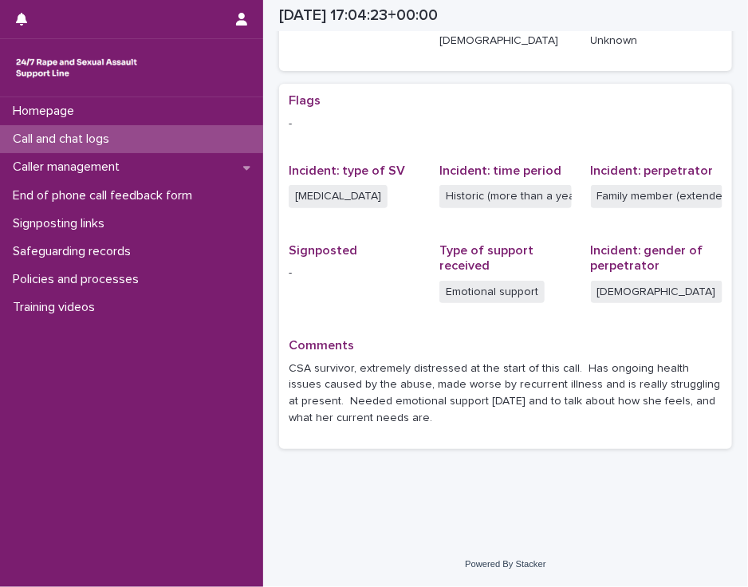
scroll to position [277, 0]
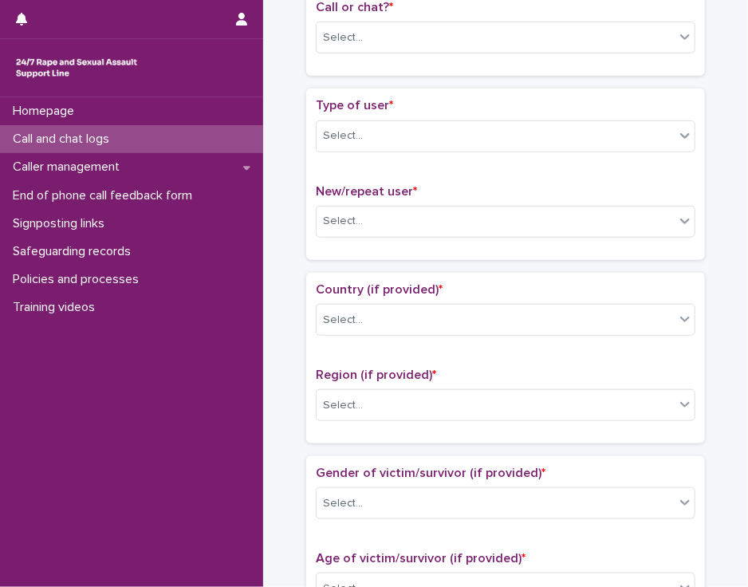
click at [709, 82] on div "Call and chat logs: add new Loading... Saving… Loading... Saving… Loading... Sa…" at bounding box center [505, 548] width 453 height 1632
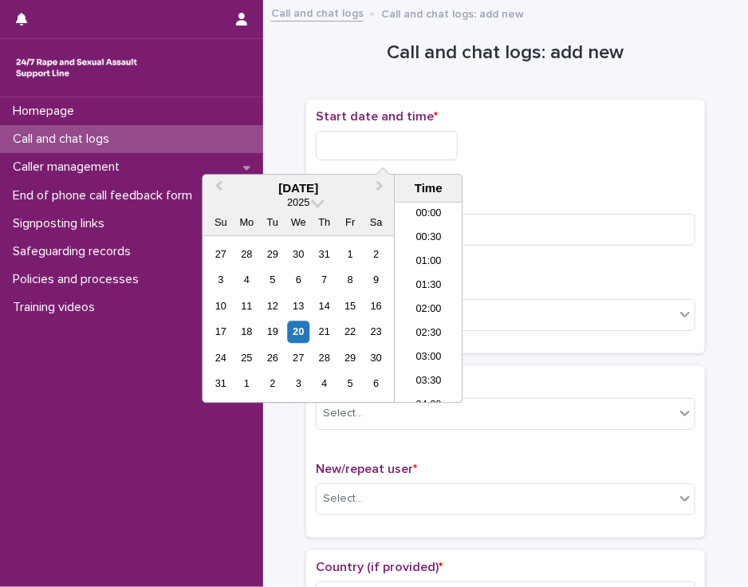
scroll to position [773, 0]
click at [418, 147] on input "text" at bounding box center [387, 145] width 142 height 29
click at [425, 299] on li "18:00" at bounding box center [429, 303] width 68 height 24
click at [405, 144] on input "**********" at bounding box center [387, 145] width 142 height 29
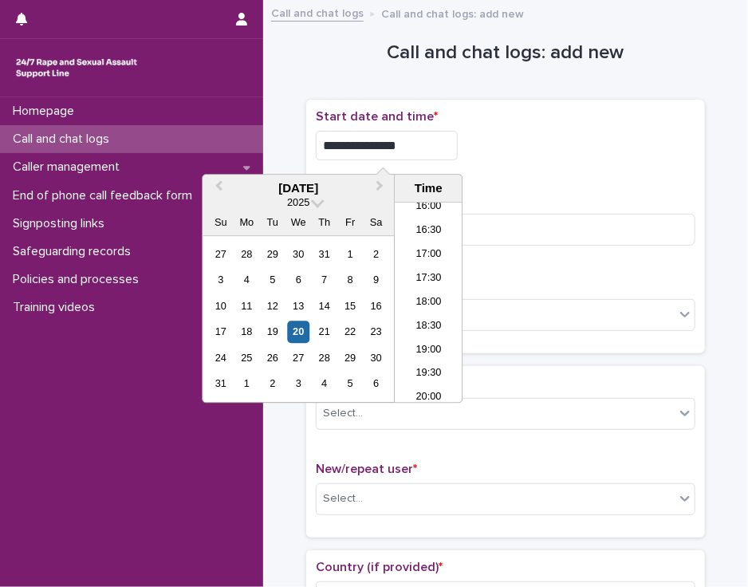
type input "**********"
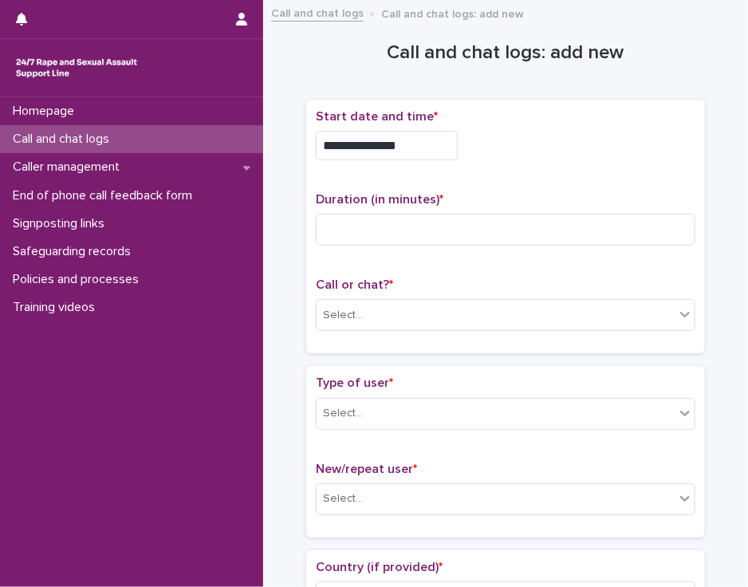
click at [501, 121] on p "Start date and time *" at bounding box center [505, 116] width 379 height 15
click at [410, 226] on input at bounding box center [505, 230] width 379 height 32
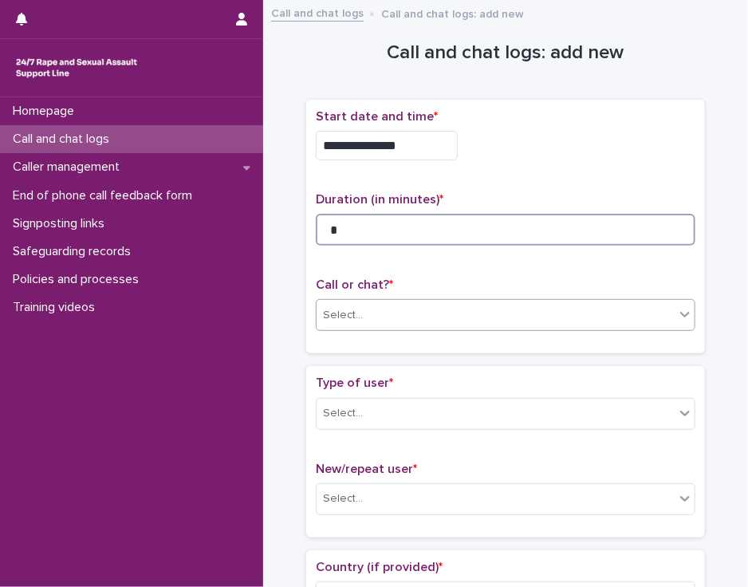
type input "*"
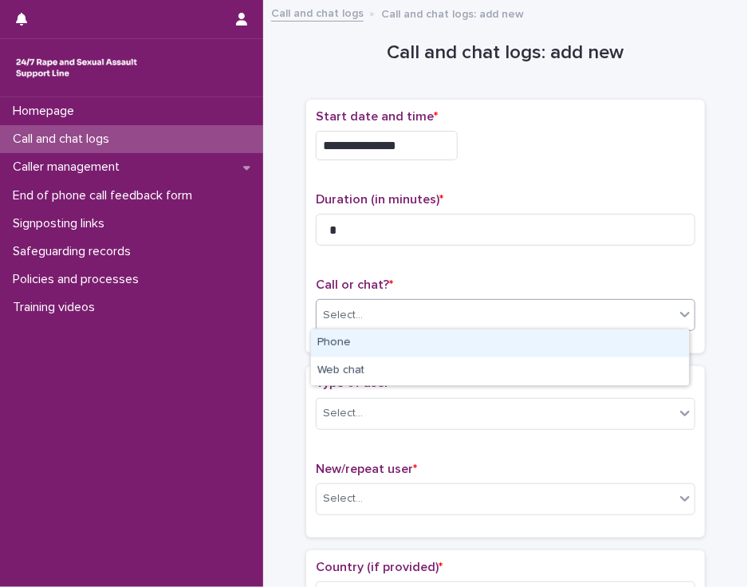
click at [399, 309] on div "Select..." at bounding box center [495, 315] width 358 height 26
click at [395, 340] on div "Phone" at bounding box center [500, 343] width 378 height 28
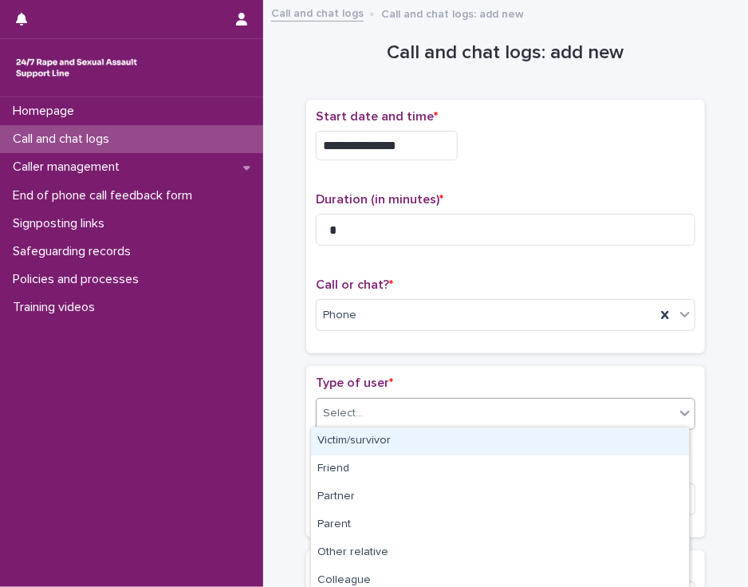
click at [379, 407] on div "Select..." at bounding box center [495, 413] width 358 height 26
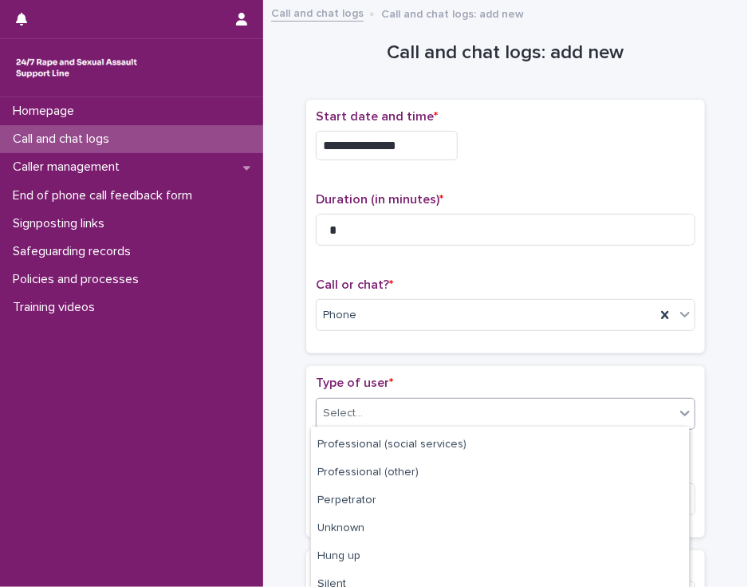
scroll to position [257, 0]
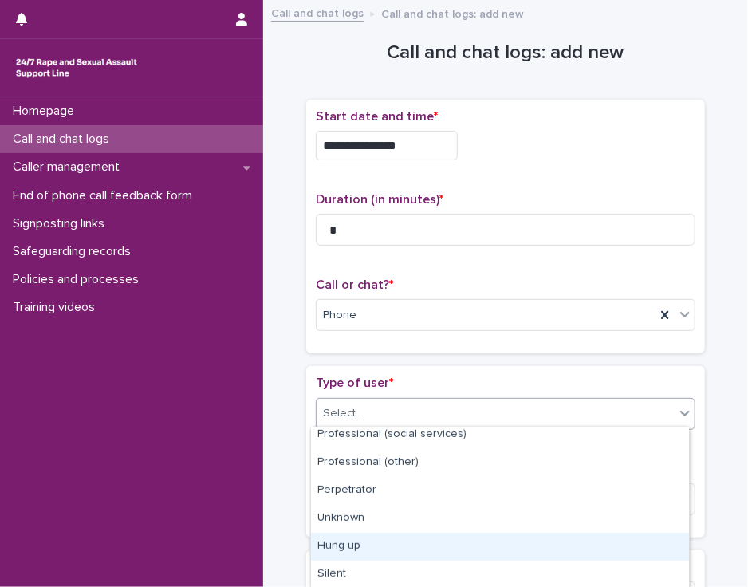
click at [666, 545] on div "Hung up" at bounding box center [500, 546] width 378 height 28
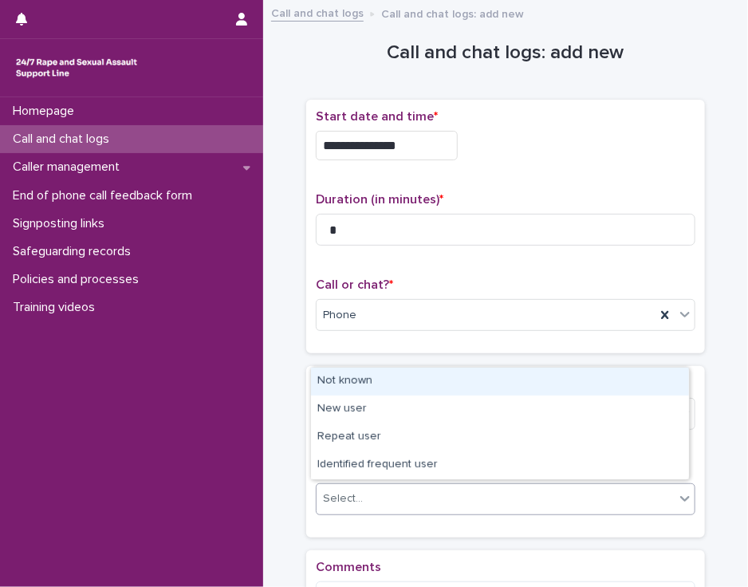
click at [647, 491] on div "Select..." at bounding box center [495, 498] width 358 height 26
click at [634, 388] on div "Not known" at bounding box center [500, 381] width 378 height 28
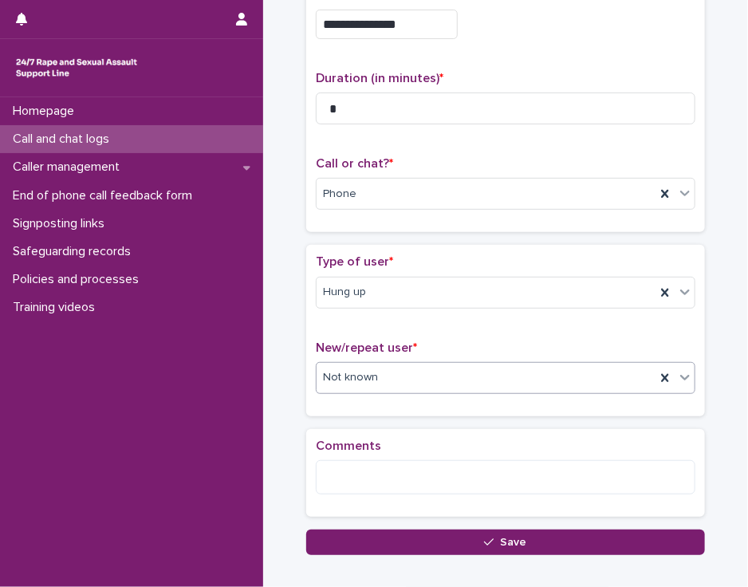
scroll to position [141, 0]
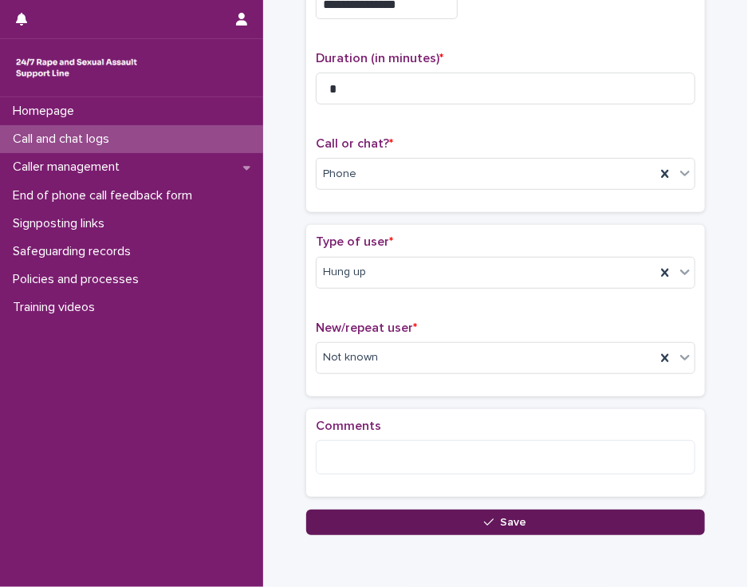
click at [381, 512] on button "Save" at bounding box center [505, 522] width 399 height 26
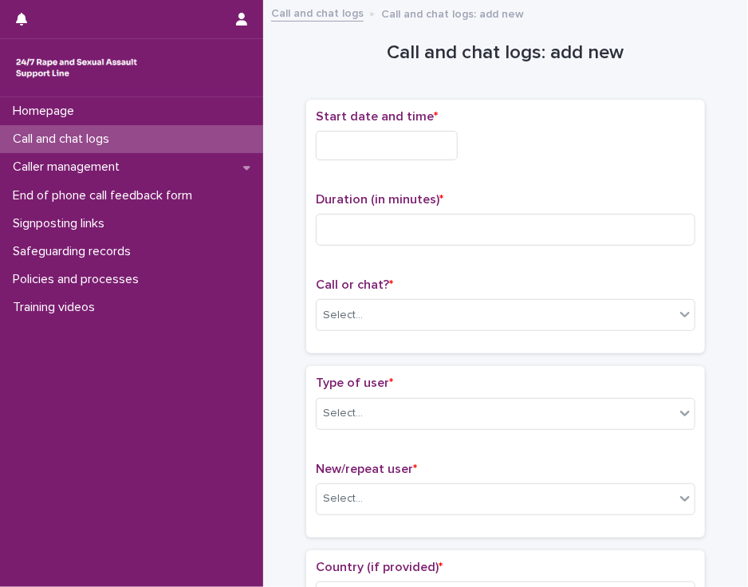
click at [335, 151] on input "text" at bounding box center [387, 145] width 142 height 29
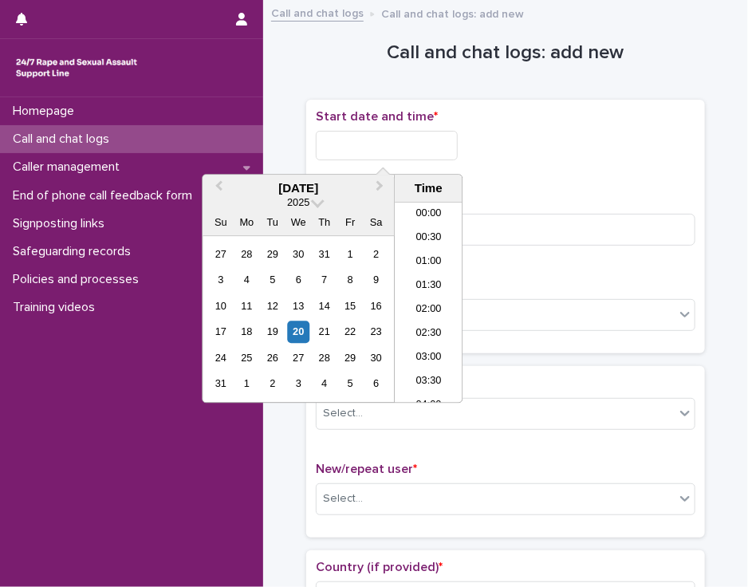
scroll to position [797, 0]
click at [421, 299] on li "18:30" at bounding box center [429, 303] width 68 height 24
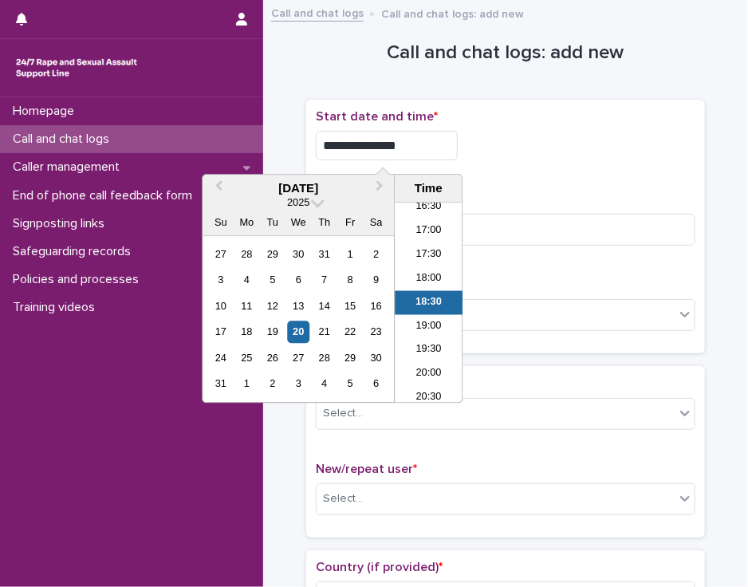
click at [413, 149] on input "**********" at bounding box center [387, 145] width 142 height 29
type input "**********"
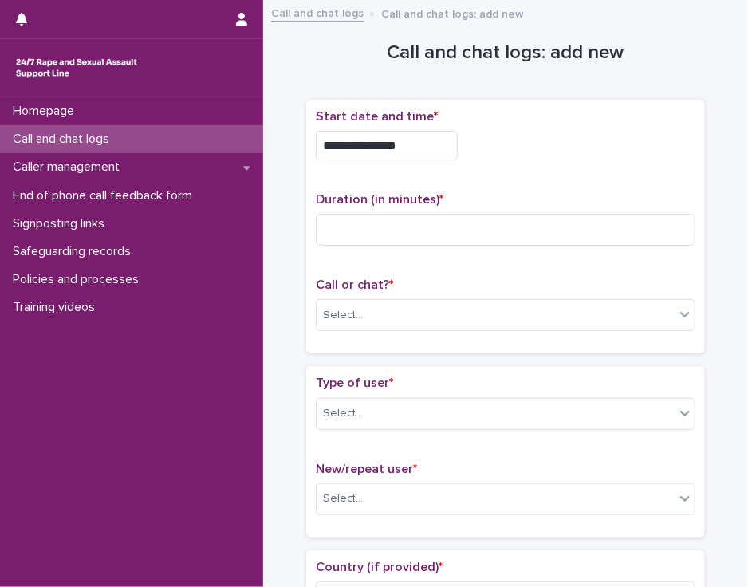
click at [473, 162] on div "**********" at bounding box center [505, 141] width 379 height 64
click at [426, 223] on input at bounding box center [505, 230] width 379 height 32
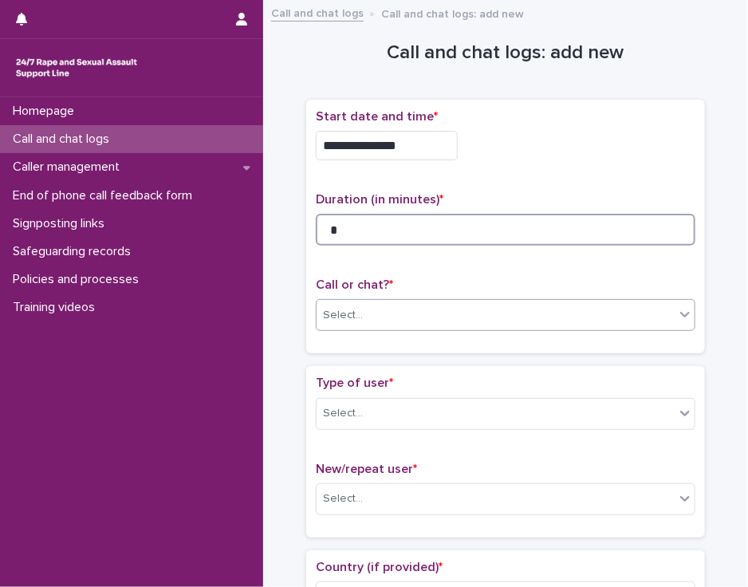
type input "*"
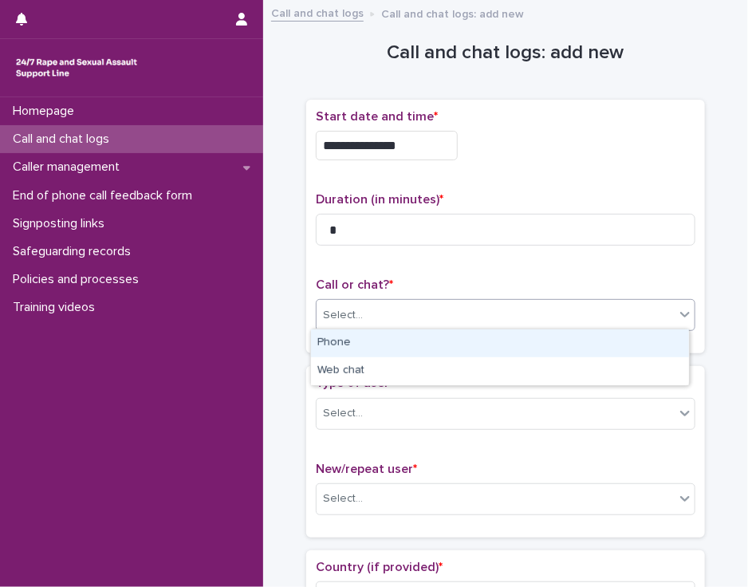
click at [410, 312] on div "Select..." at bounding box center [495, 315] width 358 height 26
click at [404, 346] on div "Phone" at bounding box center [500, 343] width 378 height 28
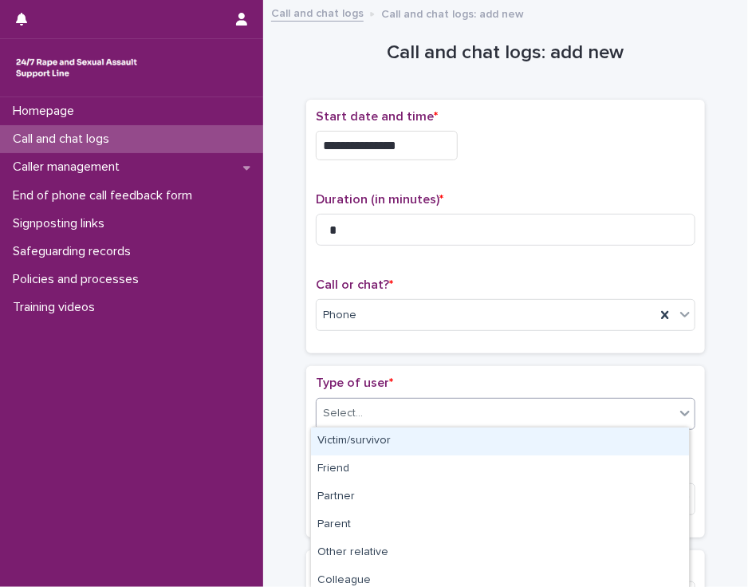
click at [395, 406] on div "Select..." at bounding box center [495, 413] width 358 height 26
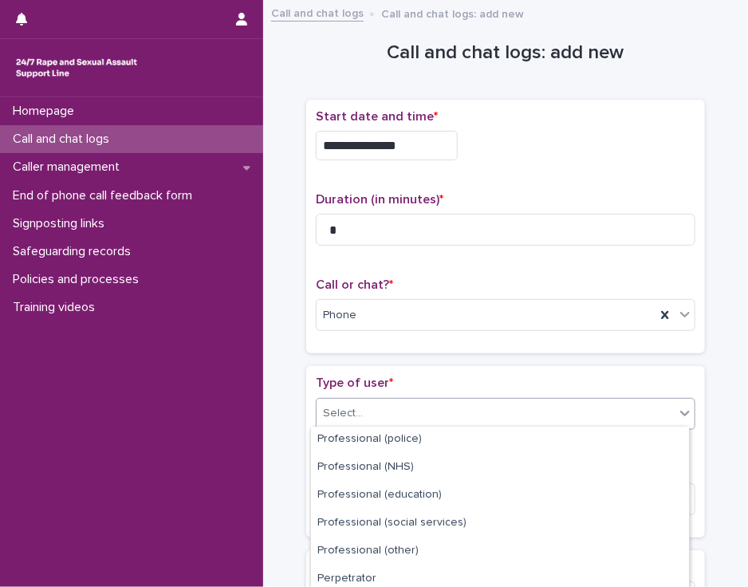
scroll to position [257, 0]
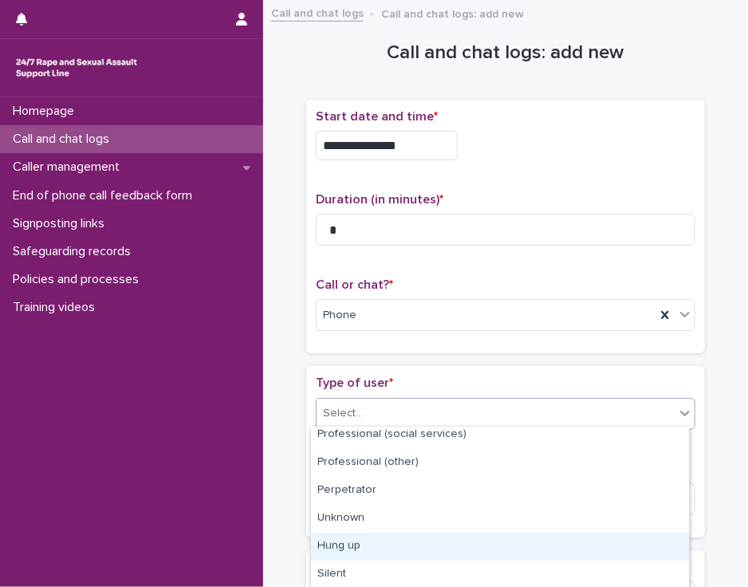
click at [670, 551] on div "Hung up" at bounding box center [500, 546] width 378 height 28
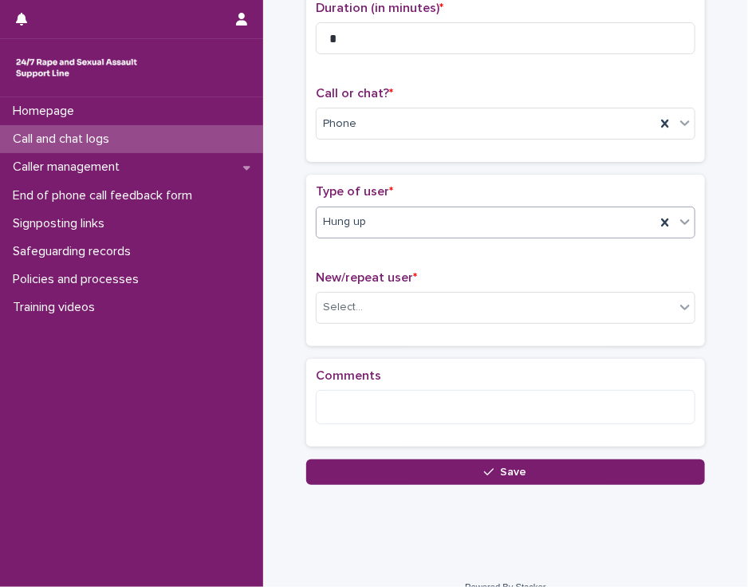
scroll to position [210, 0]
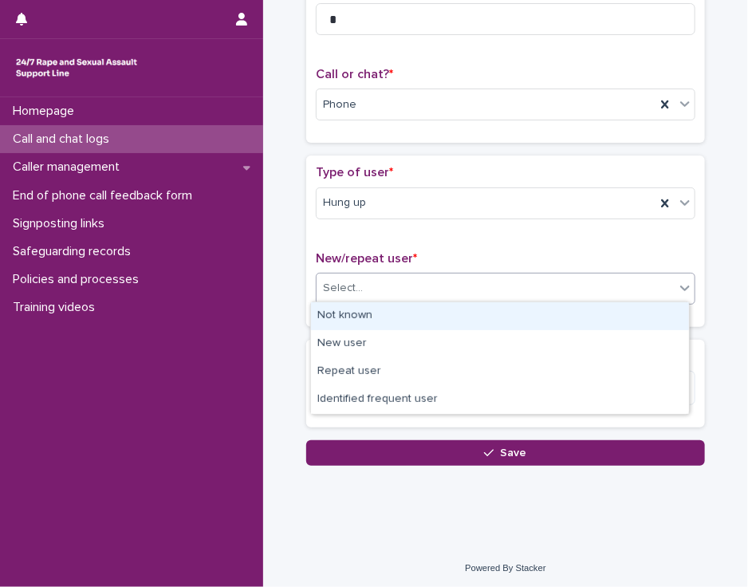
click at [679, 280] on icon at bounding box center [685, 288] width 16 height 16
click at [631, 314] on div "Not known" at bounding box center [500, 316] width 378 height 28
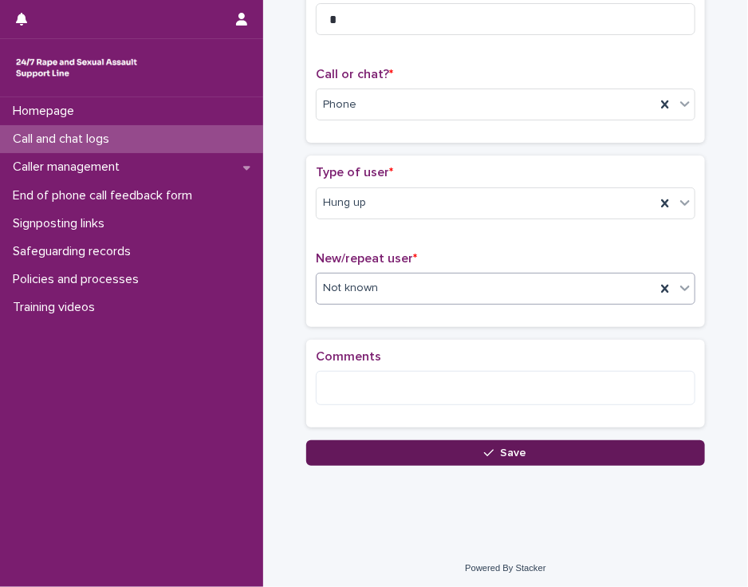
click at [534, 444] on button "Save" at bounding box center [505, 453] width 399 height 26
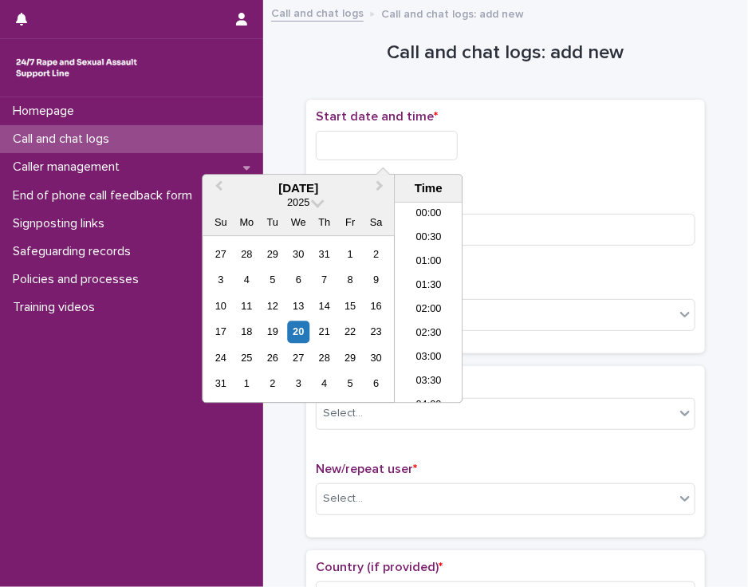
click at [342, 143] on input "text" at bounding box center [387, 145] width 142 height 29
click at [424, 300] on li "18:30" at bounding box center [429, 303] width 68 height 24
click at [405, 148] on input "**********" at bounding box center [387, 145] width 142 height 29
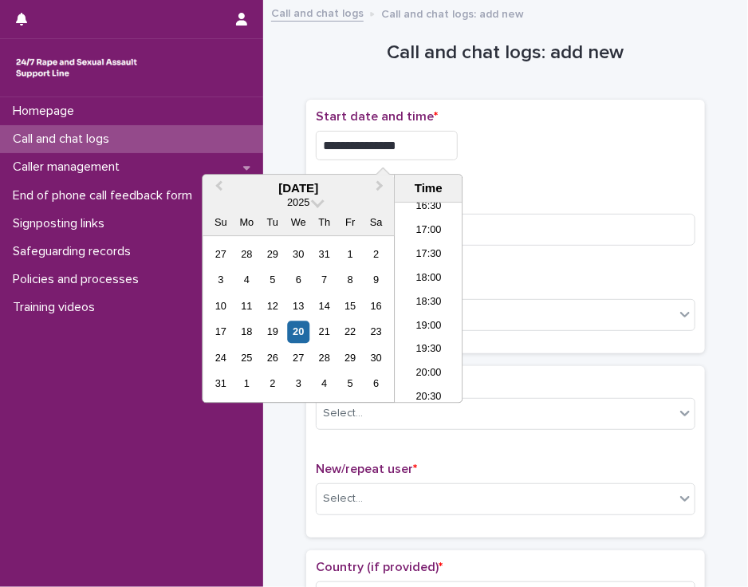
type input "**********"
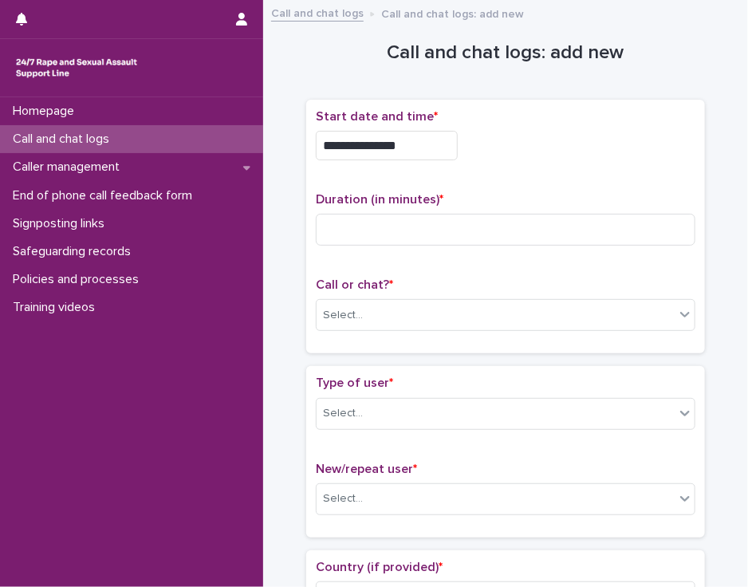
click at [488, 147] on div "**********" at bounding box center [505, 145] width 379 height 29
click at [430, 232] on input at bounding box center [505, 230] width 379 height 32
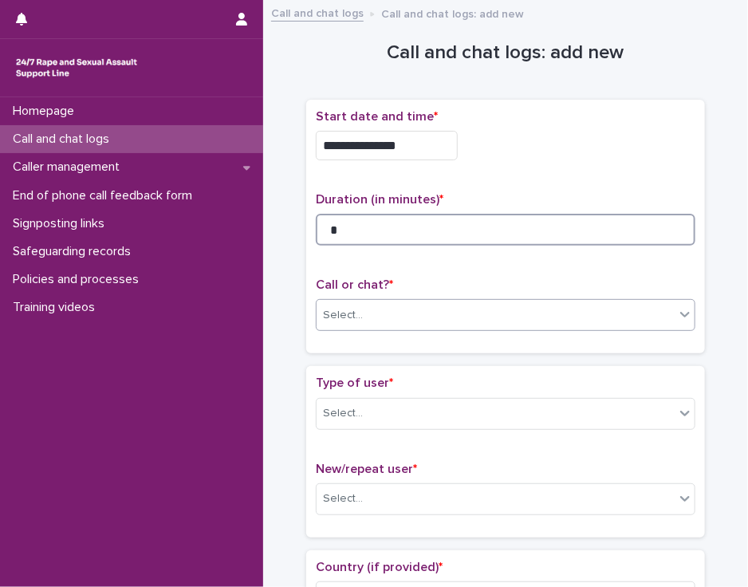
type input "*"
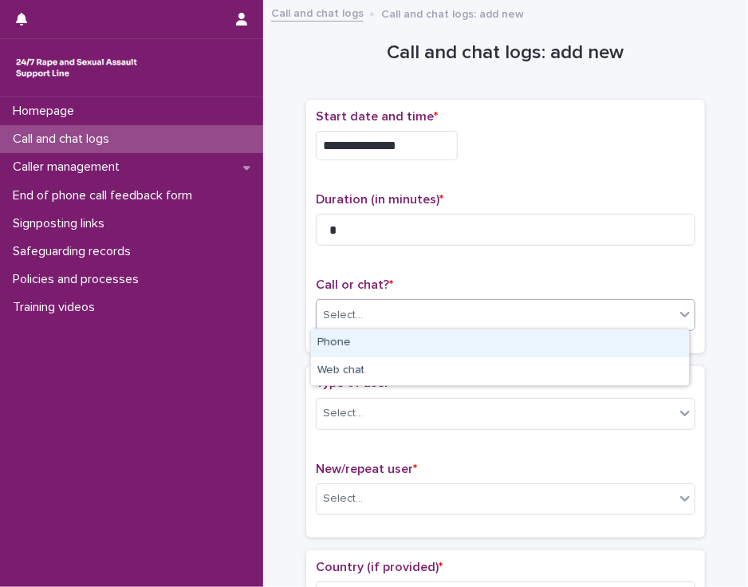
click at [406, 308] on div "Select..." at bounding box center [495, 315] width 358 height 26
click at [402, 348] on div "Phone" at bounding box center [500, 343] width 378 height 28
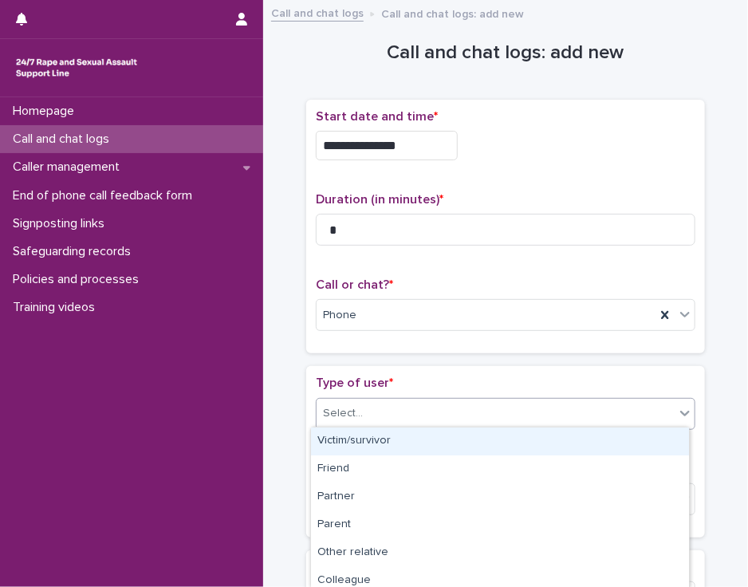
click at [395, 413] on div "Select..." at bounding box center [495, 413] width 358 height 26
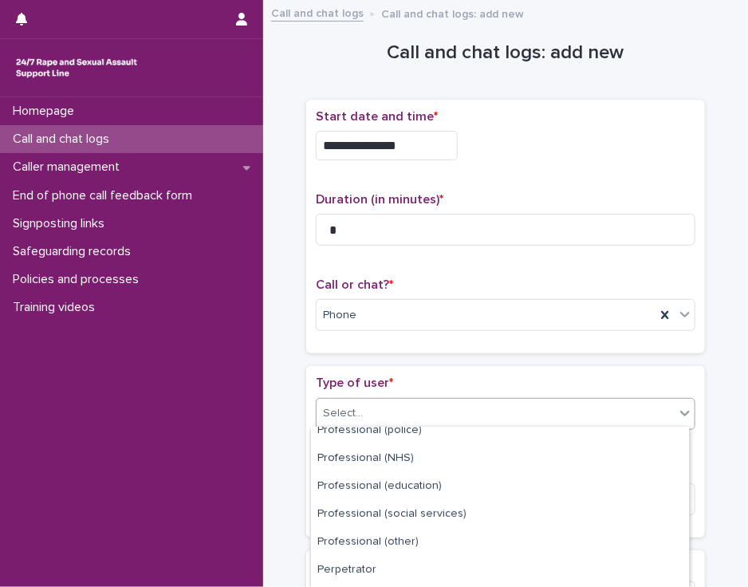
scroll to position [257, 0]
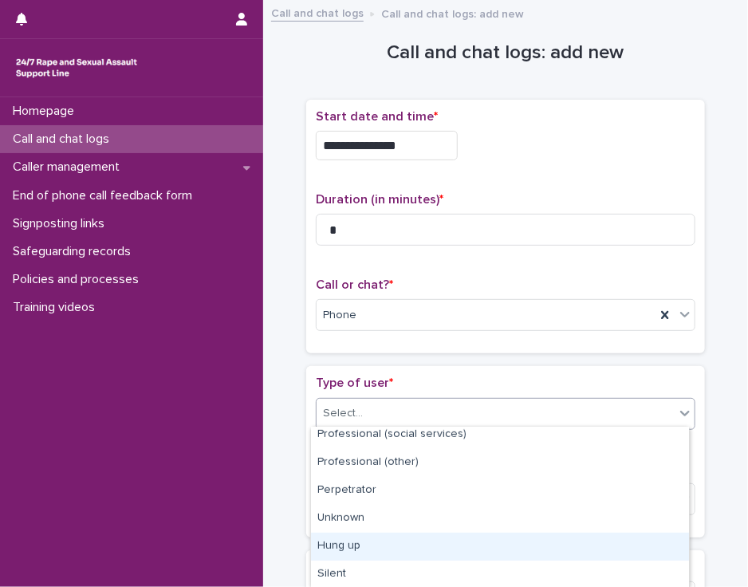
drag, startPoint x: 678, startPoint y: 458, endPoint x: 675, endPoint y: 547, distance: 88.5
click at [675, 547] on div "Hung up" at bounding box center [500, 546] width 378 height 28
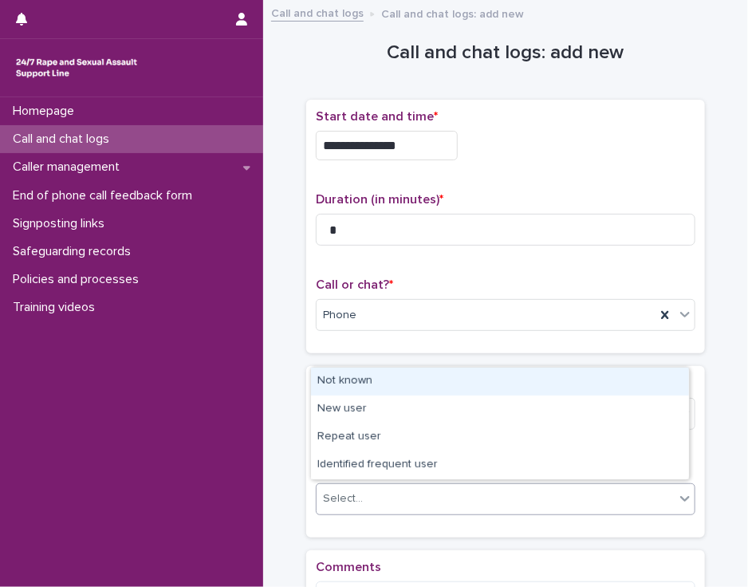
click at [618, 497] on div "Select..." at bounding box center [495, 498] width 358 height 26
click at [590, 381] on div "Not known" at bounding box center [500, 381] width 378 height 28
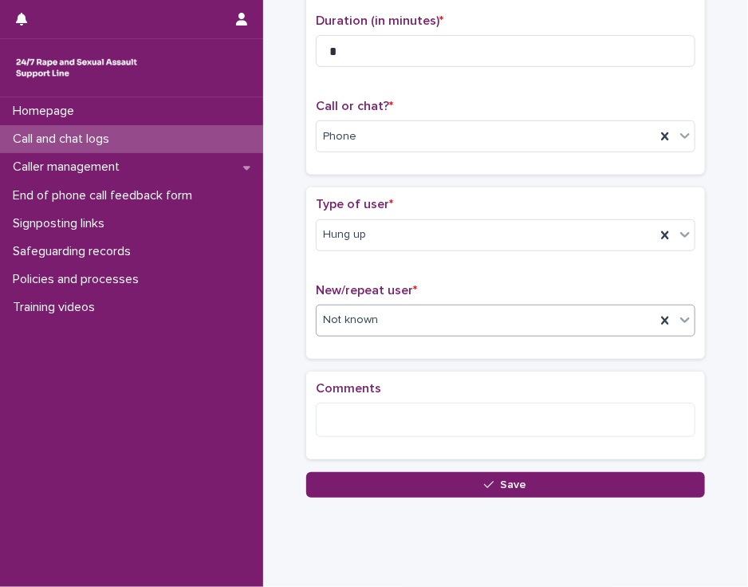
scroll to position [210, 0]
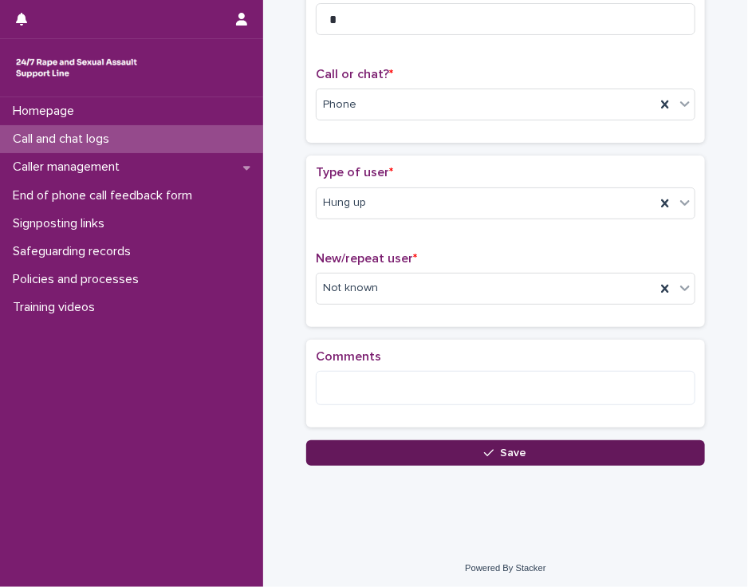
click at [641, 454] on button "Save" at bounding box center [505, 453] width 399 height 26
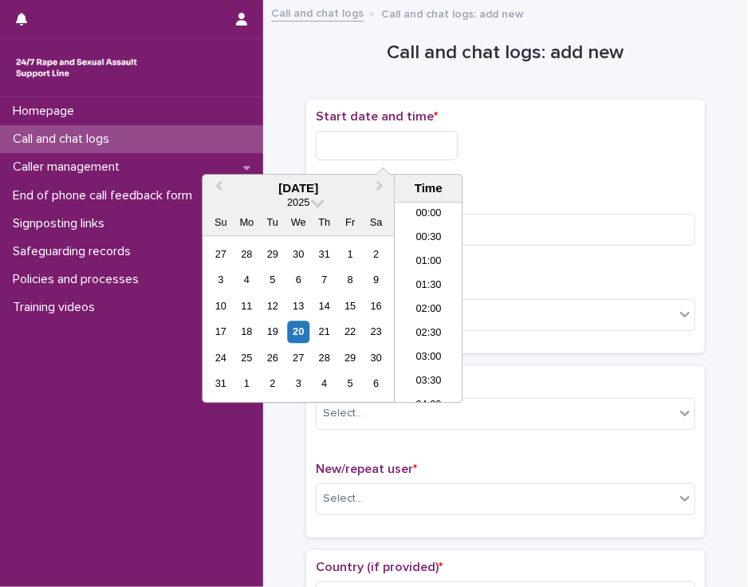
click at [336, 143] on input "text" at bounding box center [387, 145] width 142 height 29
click at [416, 299] on li "19:00" at bounding box center [429, 303] width 68 height 24
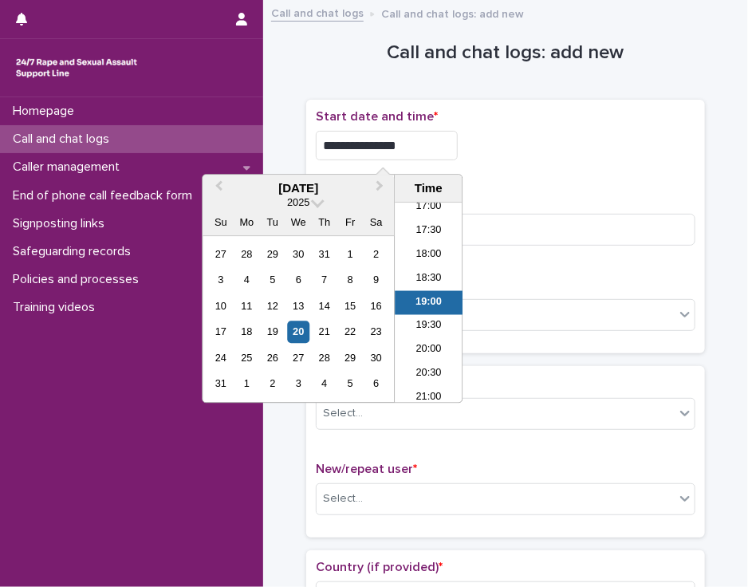
click at [403, 147] on input "**********" at bounding box center [387, 145] width 142 height 29
type input "**********"
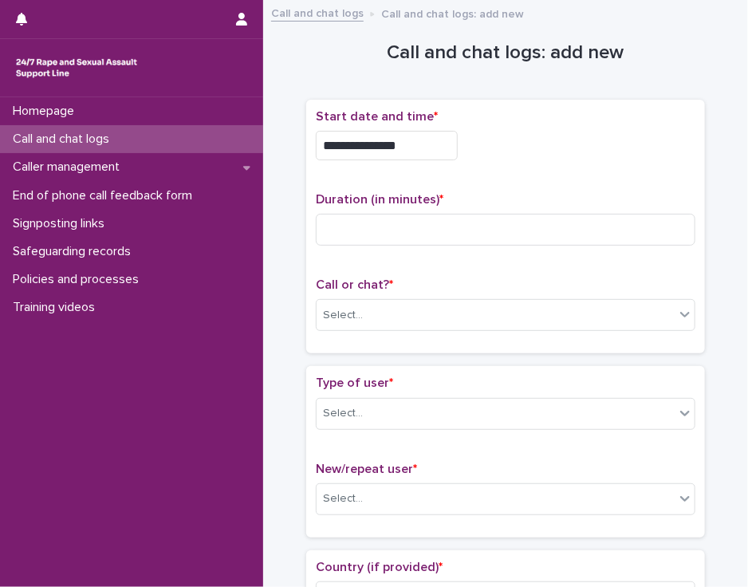
click at [495, 173] on div "**********" at bounding box center [505, 226] width 379 height 235
click at [407, 307] on div "Select..." at bounding box center [495, 315] width 358 height 26
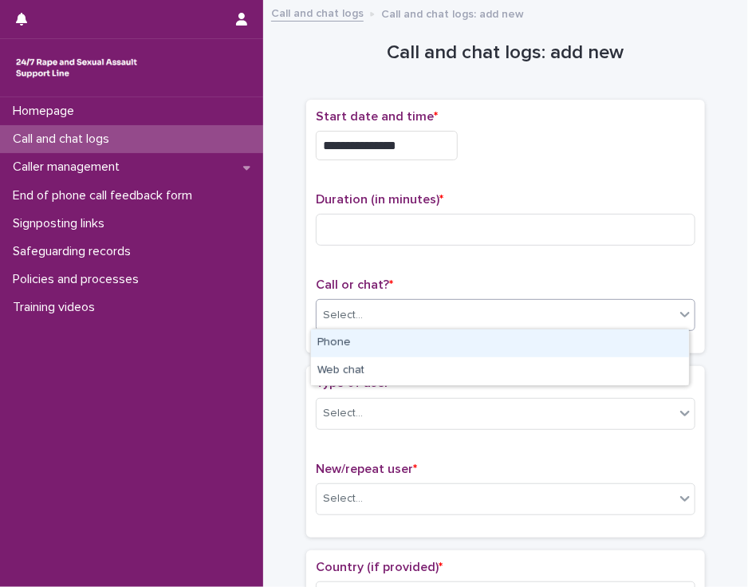
click at [395, 347] on div "Phone" at bounding box center [500, 343] width 378 height 28
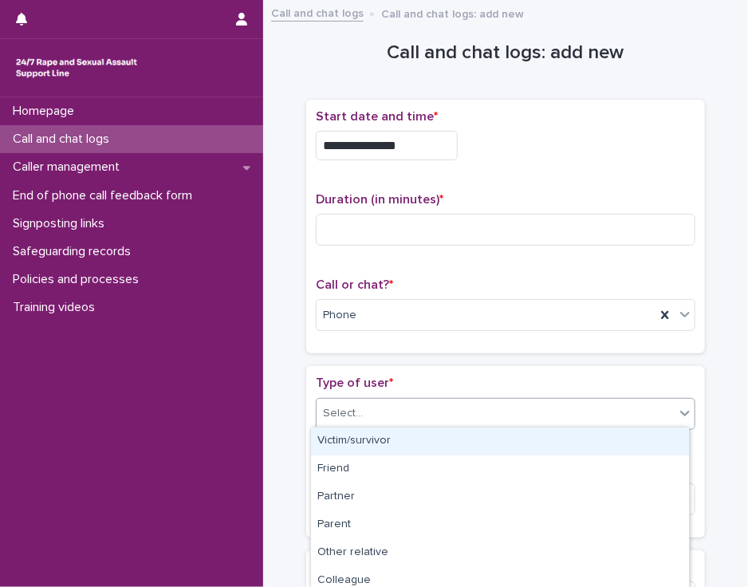
click at [392, 402] on div "Select..." at bounding box center [495, 413] width 358 height 26
click at [389, 443] on div "Victim/survivor" at bounding box center [500, 441] width 378 height 28
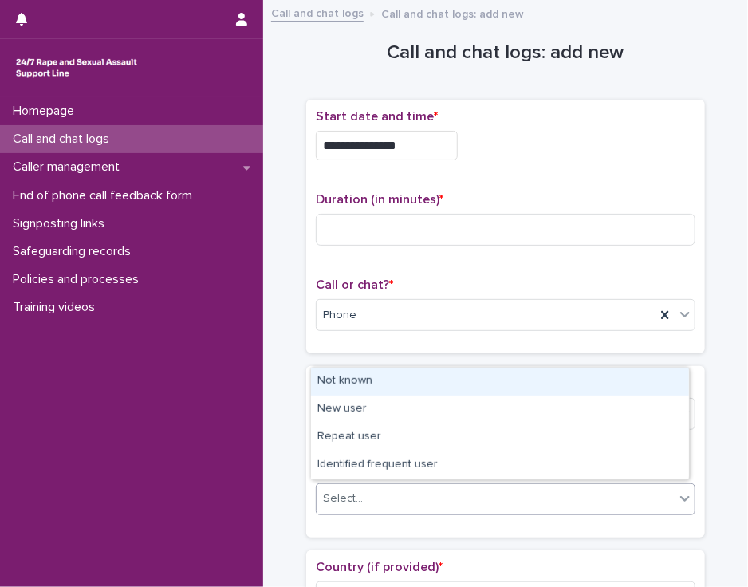
click at [389, 489] on div "Select..." at bounding box center [495, 498] width 358 height 26
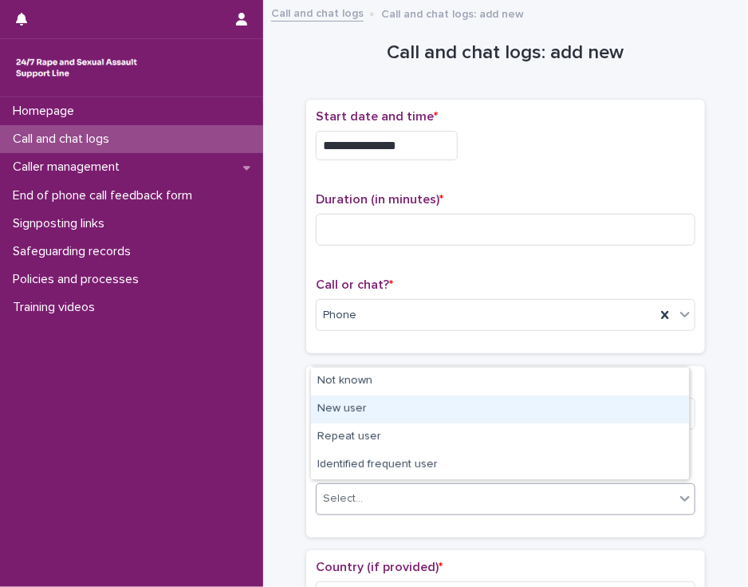
click at [392, 410] on div "New user" at bounding box center [500, 409] width 378 height 28
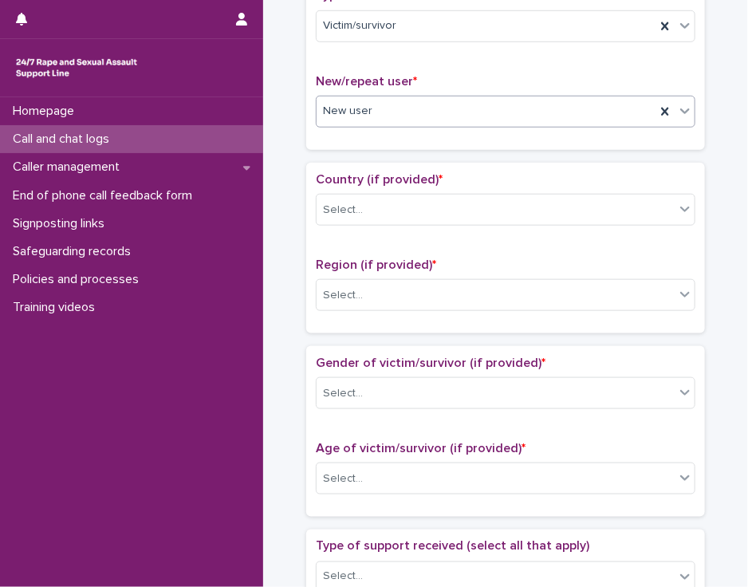
scroll to position [404, 0]
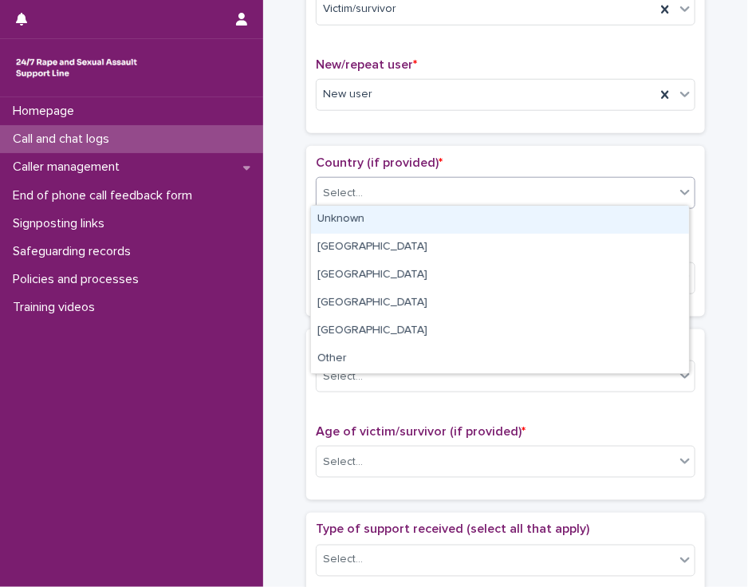
click at [678, 193] on icon at bounding box center [685, 192] width 16 height 16
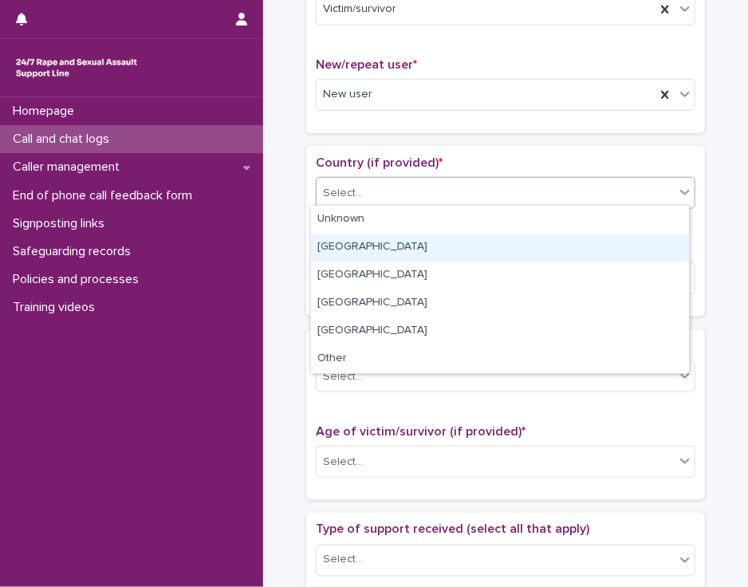
click at [643, 241] on div "[GEOGRAPHIC_DATA]" at bounding box center [500, 248] width 378 height 28
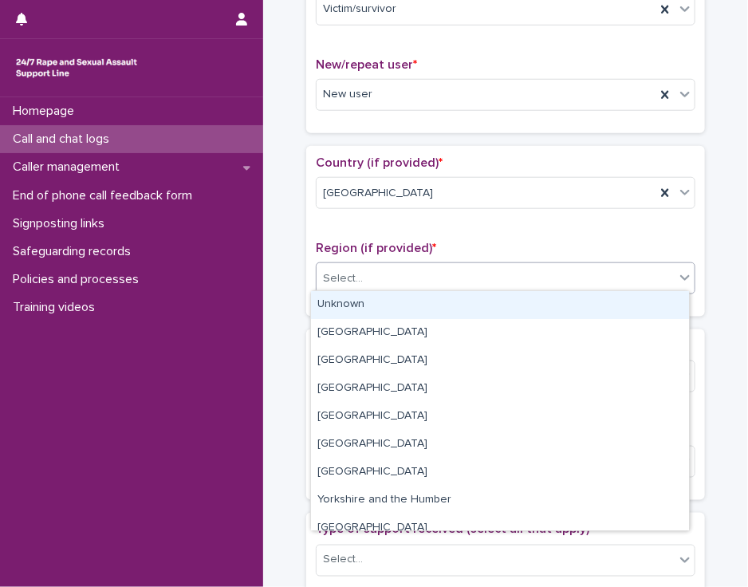
click at [625, 274] on div "Select..." at bounding box center [495, 278] width 358 height 26
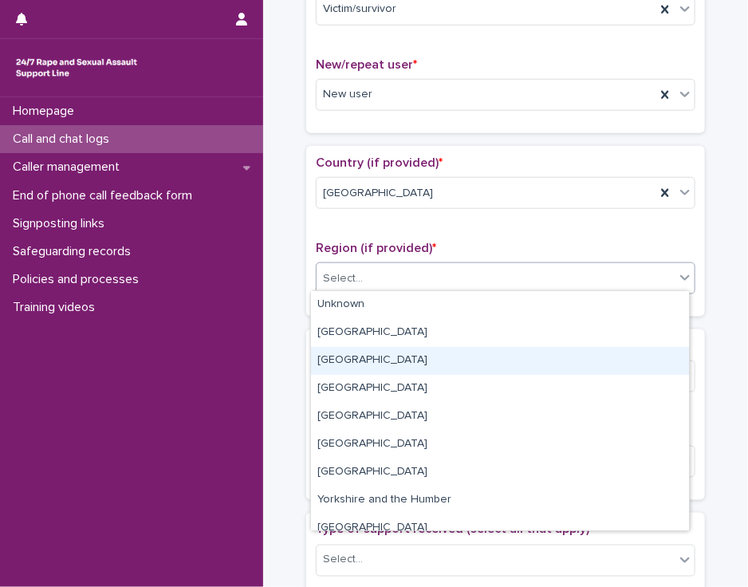
click at [606, 361] on div "[GEOGRAPHIC_DATA]" at bounding box center [500, 361] width 378 height 28
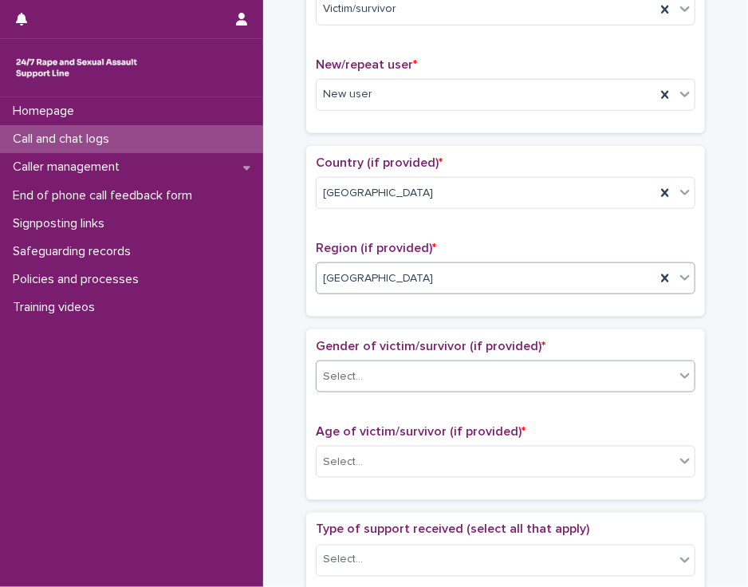
click at [601, 372] on div "Select..." at bounding box center [495, 376] width 358 height 26
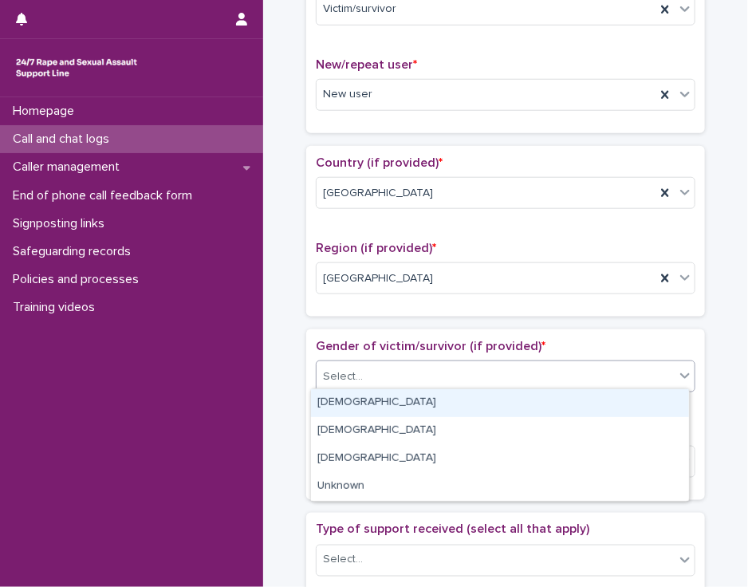
click at [587, 404] on div "[DEMOGRAPHIC_DATA]" at bounding box center [500, 403] width 378 height 28
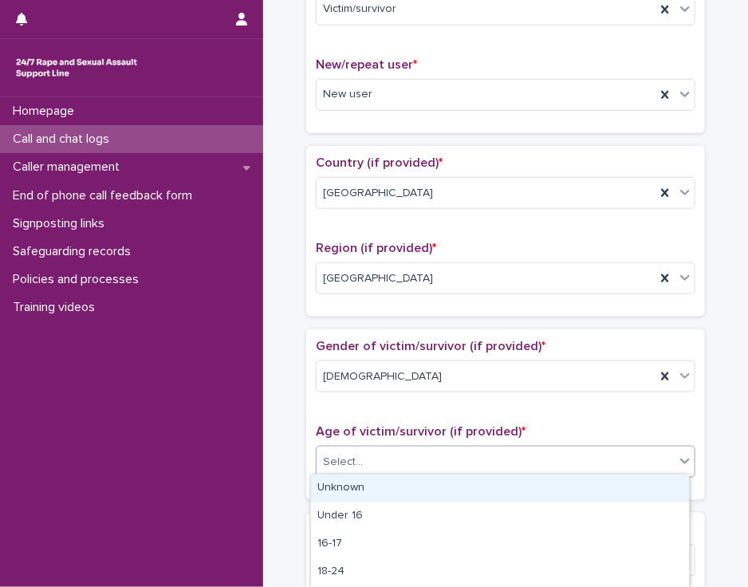
click at [571, 456] on div "Select..." at bounding box center [495, 462] width 358 height 26
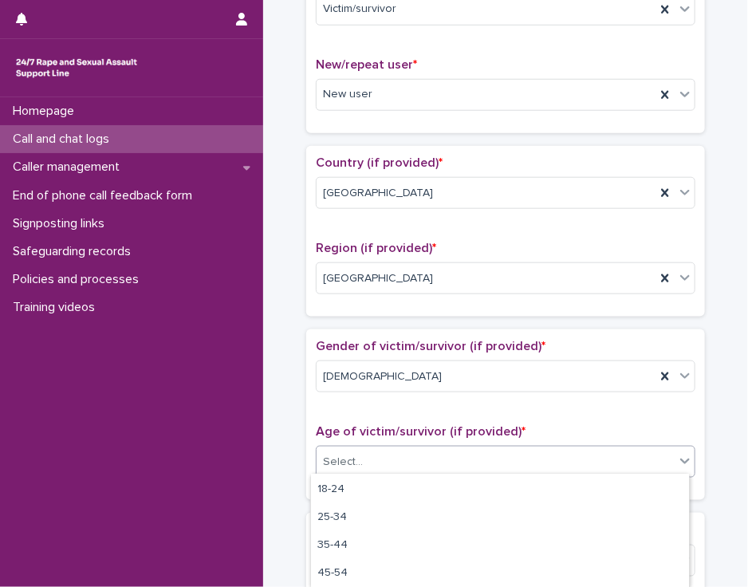
scroll to position [84, 0]
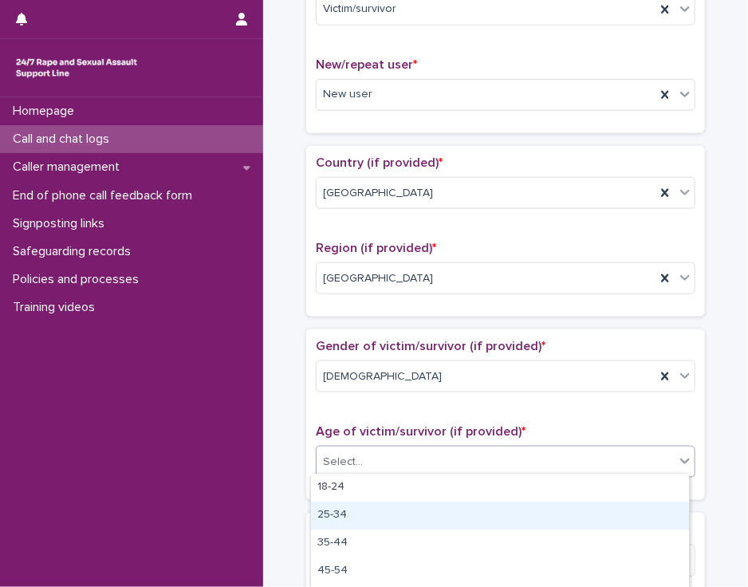
click at [644, 519] on div "25-34" at bounding box center [500, 515] width 378 height 28
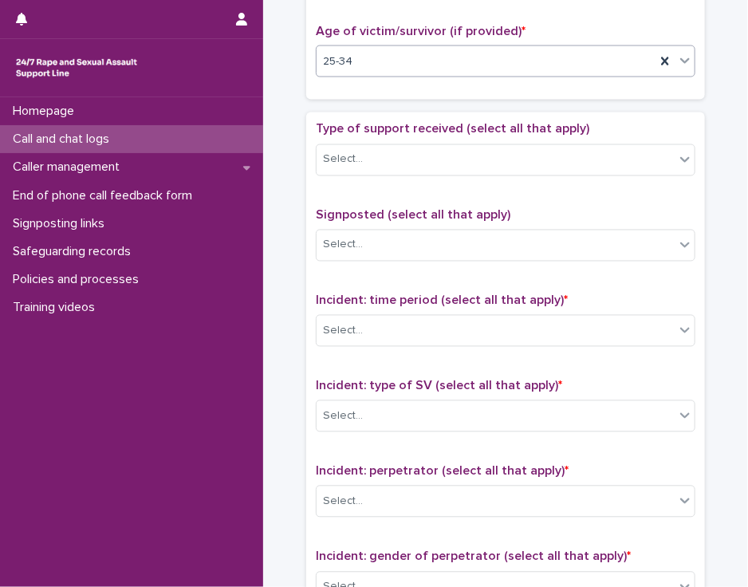
scroll to position [810, 0]
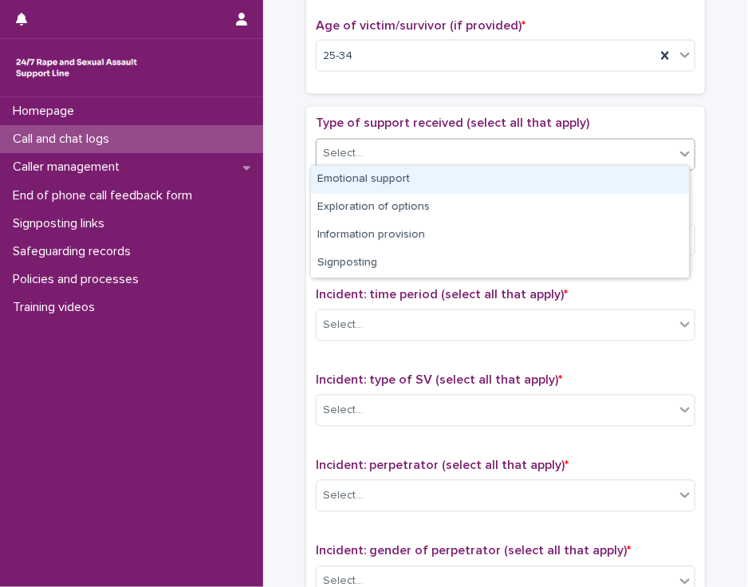
click at [677, 146] on icon at bounding box center [685, 154] width 16 height 16
click at [652, 178] on div "Emotional support" at bounding box center [500, 180] width 378 height 28
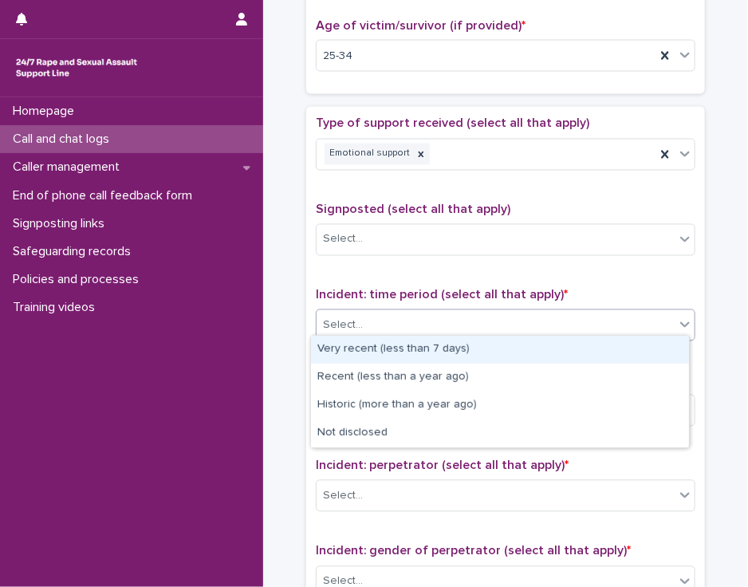
click at [605, 315] on div "Select..." at bounding box center [495, 325] width 358 height 26
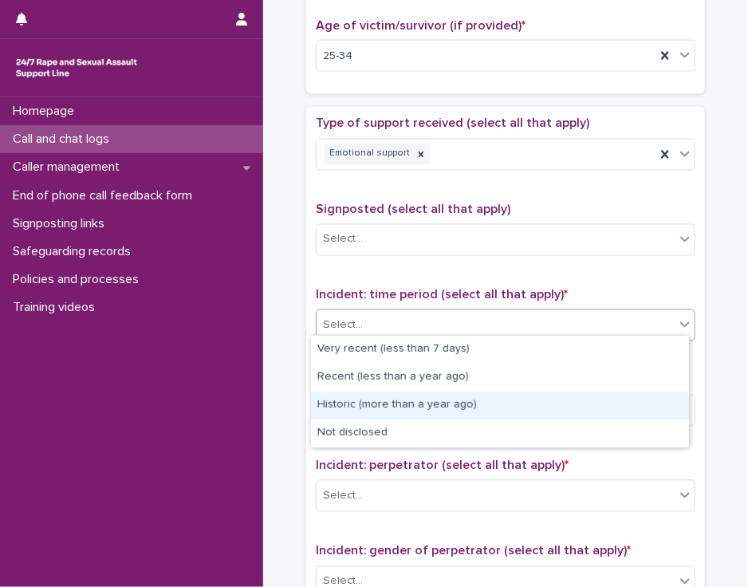
click at [583, 407] on div "Historic (more than a year ago)" at bounding box center [500, 405] width 378 height 28
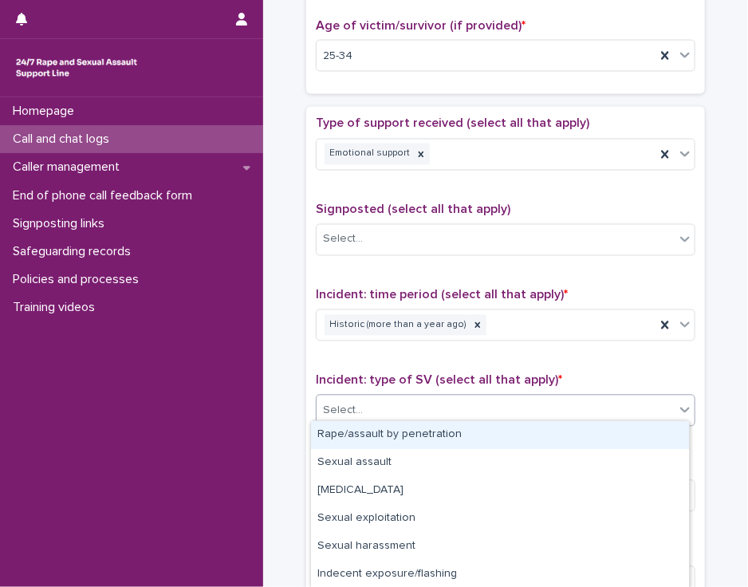
click at [583, 407] on div "Select..." at bounding box center [495, 411] width 358 height 26
click at [577, 437] on div "Rape/assault by penetration" at bounding box center [500, 435] width 378 height 28
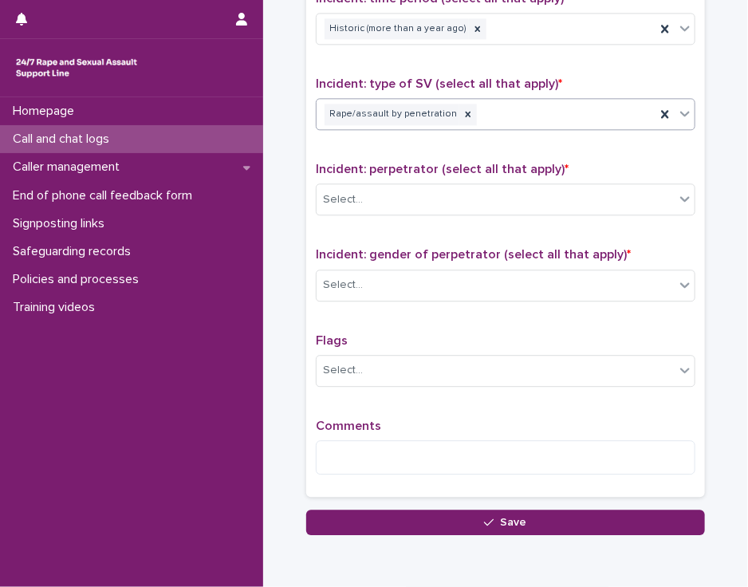
scroll to position [1113, 0]
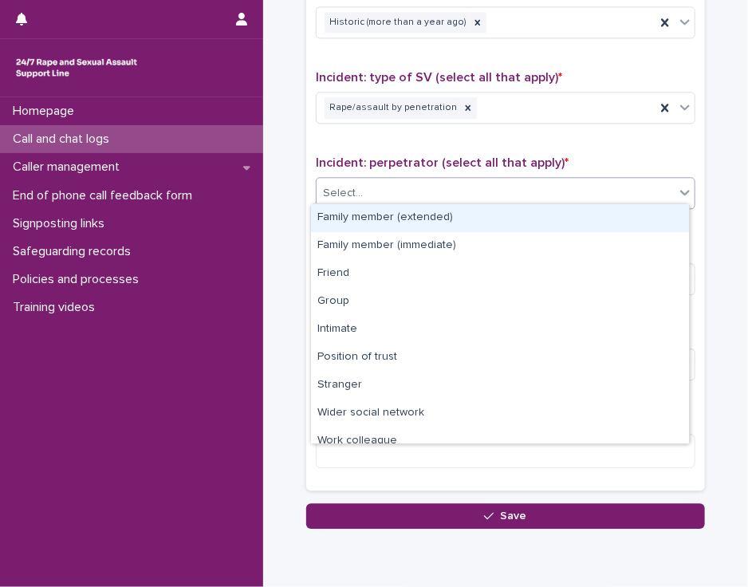
click at [677, 194] on icon at bounding box center [685, 192] width 16 height 16
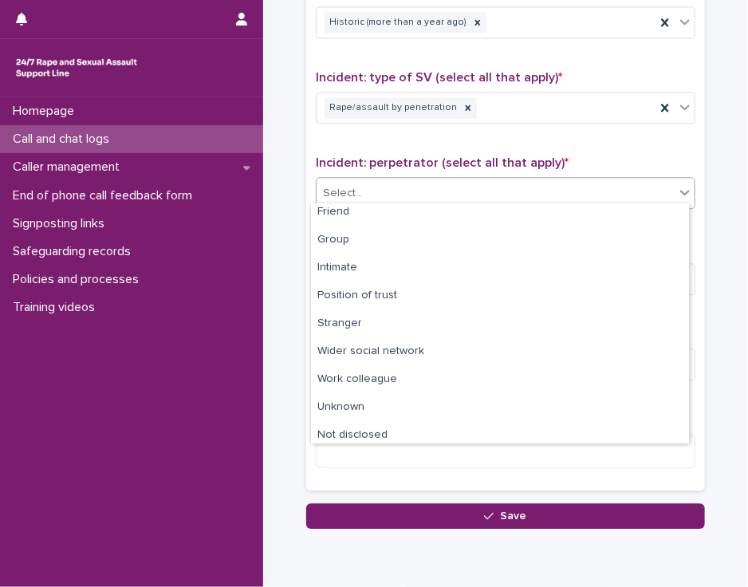
scroll to position [67, 0]
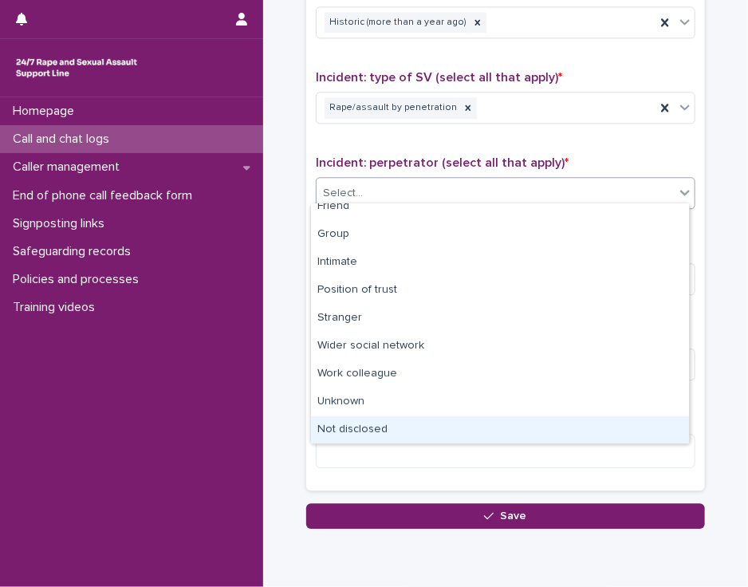
click at [641, 426] on div "Not disclosed" at bounding box center [500, 430] width 378 height 28
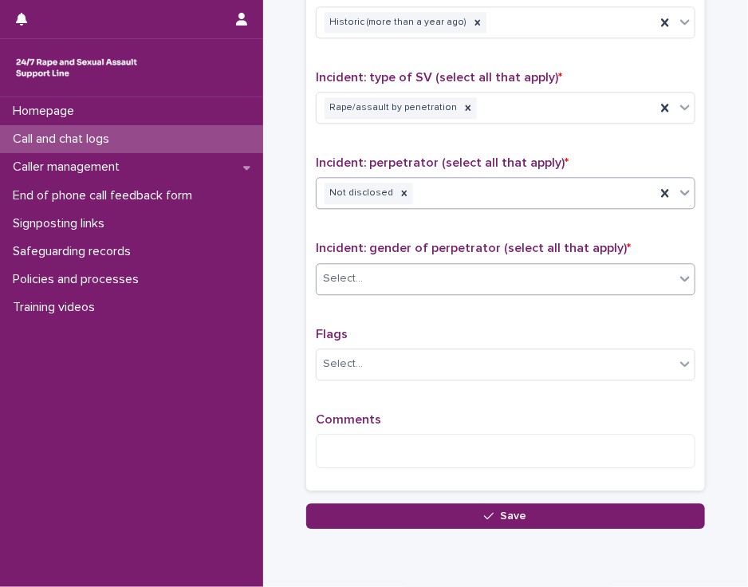
click at [677, 273] on icon at bounding box center [685, 278] width 16 height 16
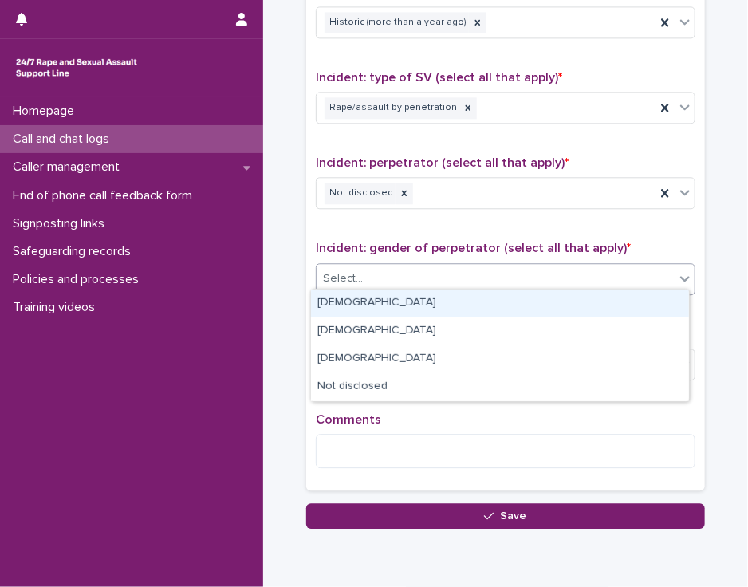
click at [656, 304] on div "[DEMOGRAPHIC_DATA]" at bounding box center [500, 303] width 378 height 28
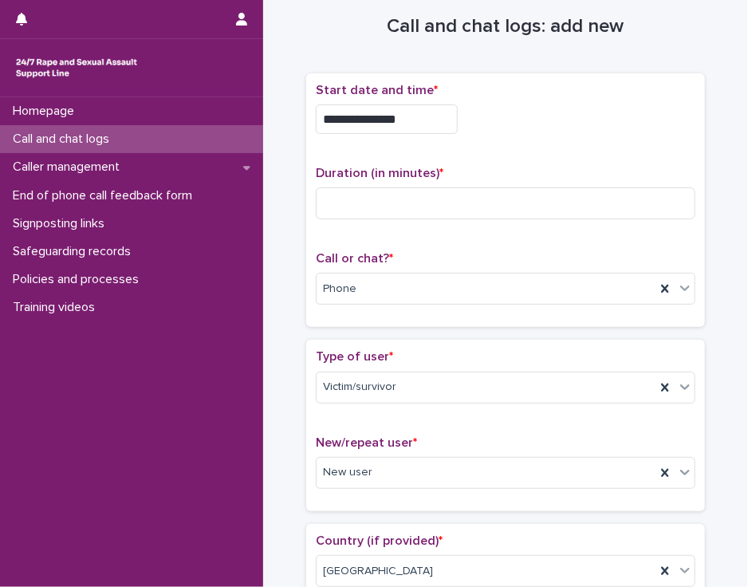
scroll to position [25, 0]
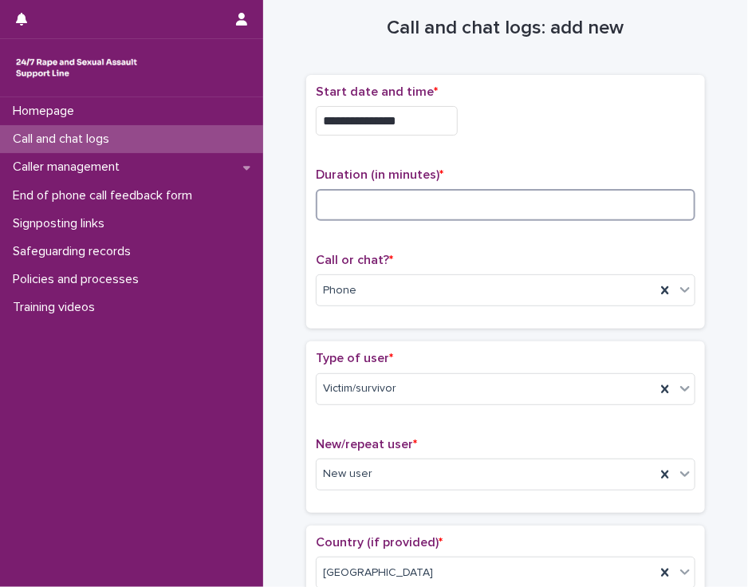
click at [351, 206] on input at bounding box center [505, 205] width 379 height 32
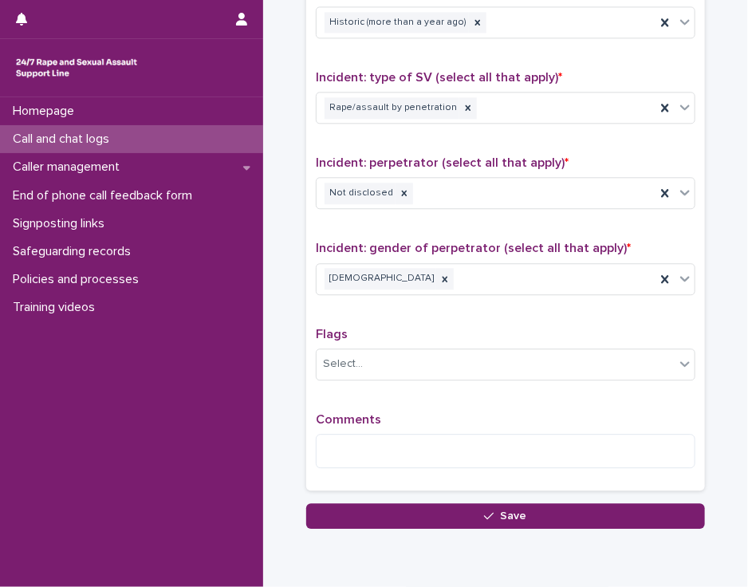
scroll to position [1120, 0]
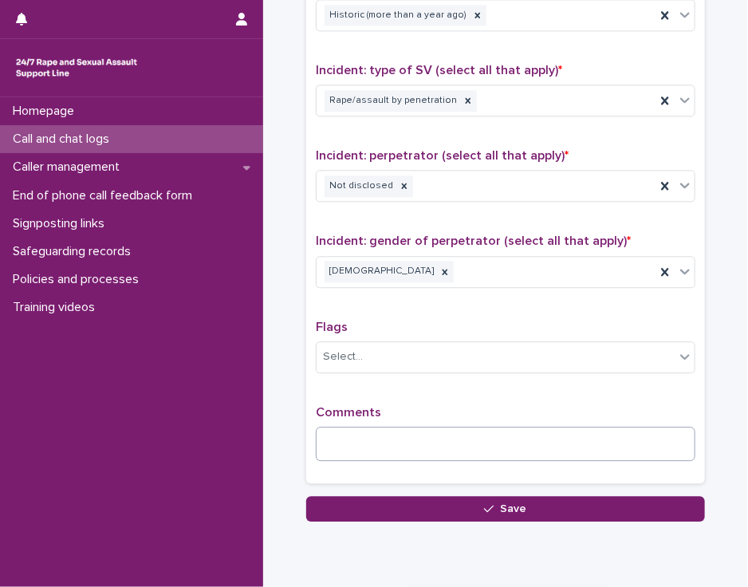
type input "**"
click at [346, 427] on textarea at bounding box center [505, 443] width 379 height 34
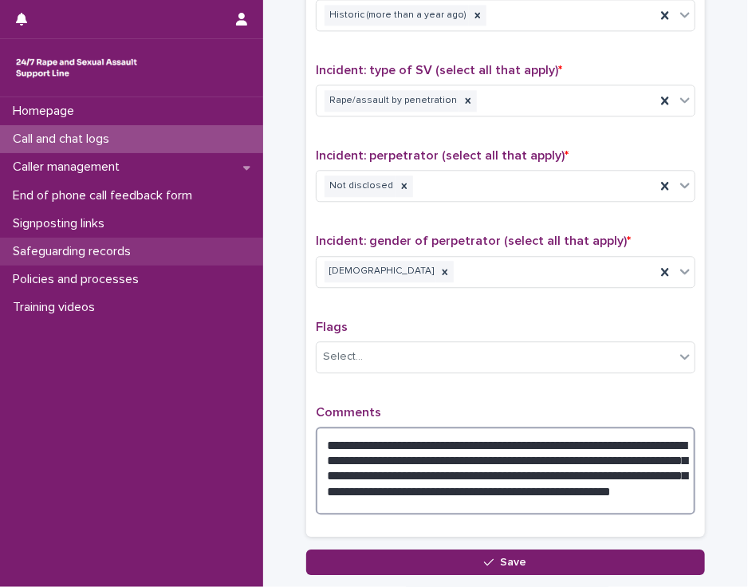
type textarea "**********"
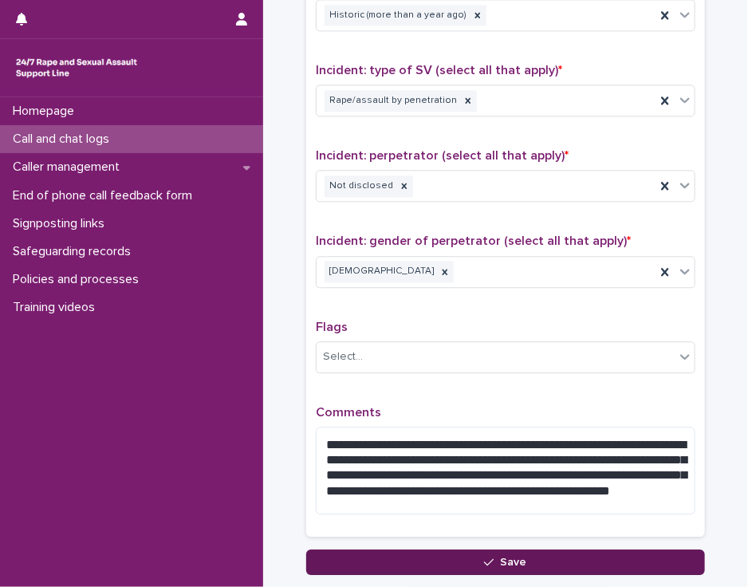
click at [330, 552] on button "Save" at bounding box center [505, 562] width 399 height 26
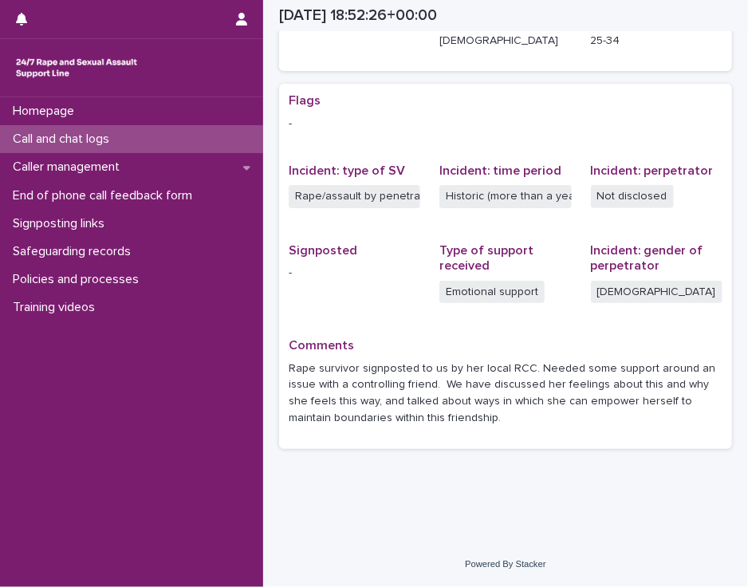
scroll to position [277, 0]
